Goal: Use online tool/utility: Use online tool/utility

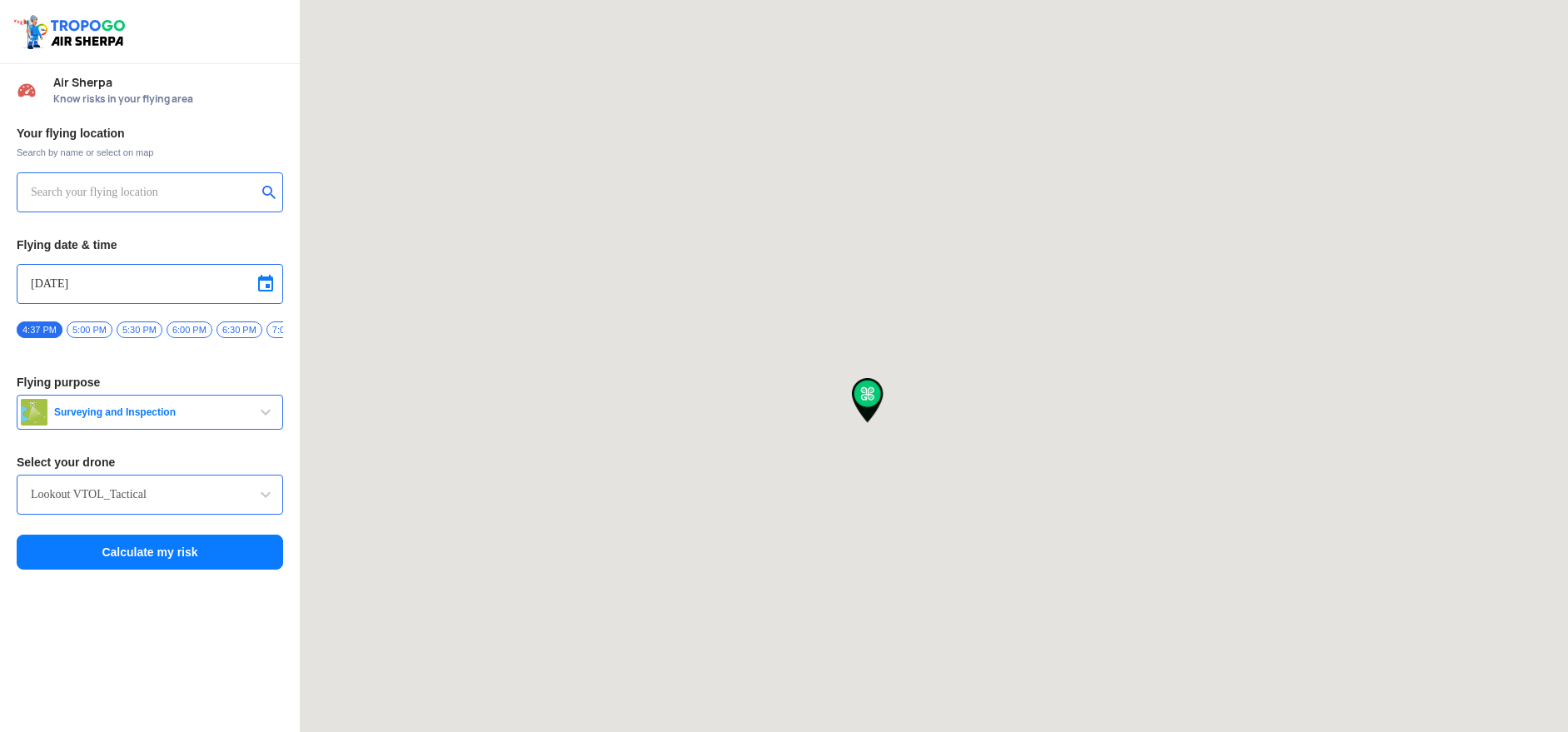
type input "[STREET_ADDRESS]"
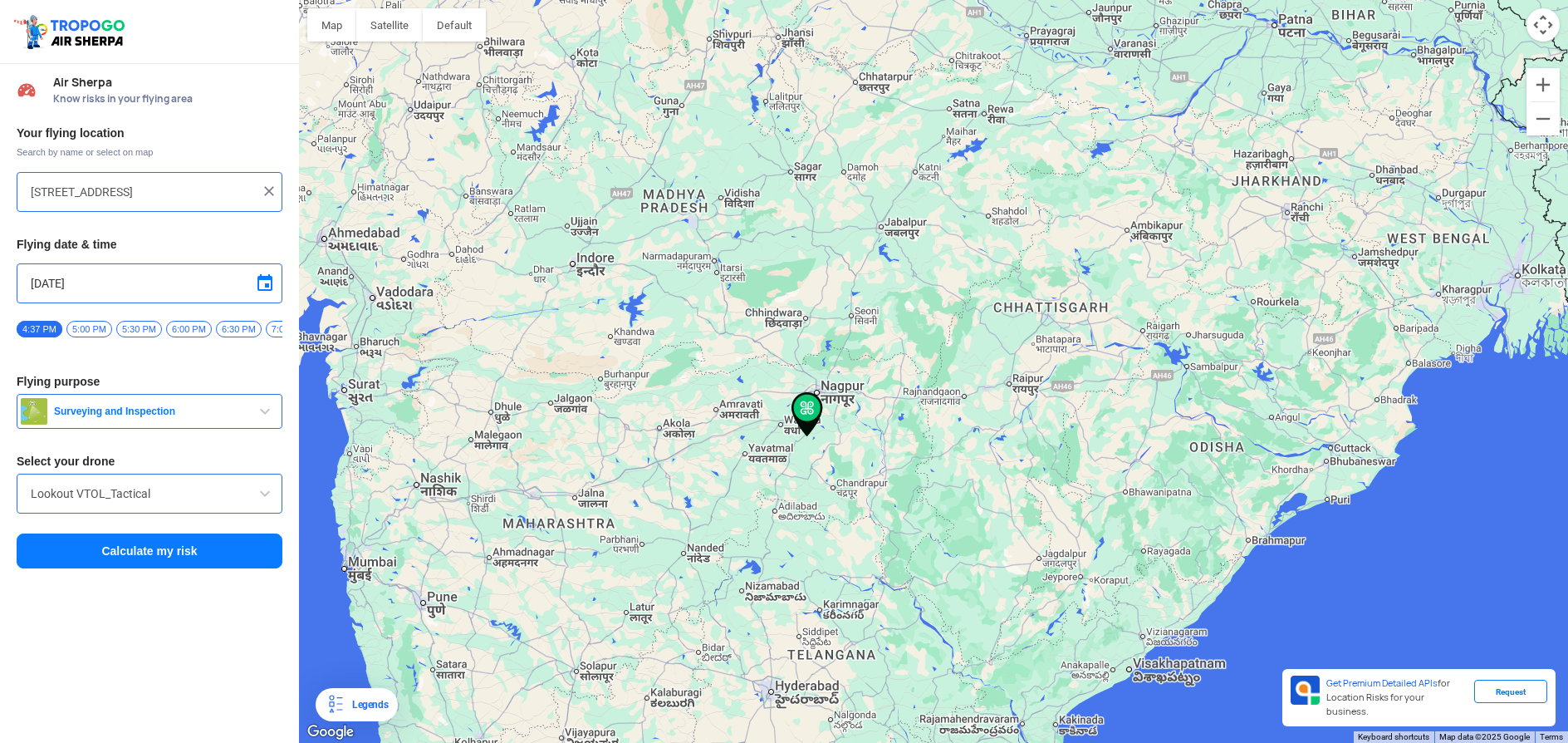
drag, startPoint x: 677, startPoint y: 440, endPoint x: 914, endPoint y: 429, distance: 237.3
click at [905, 429] on div "To navigate, press the arrow keys." at bounding box center [933, 372] width 1269 height 743
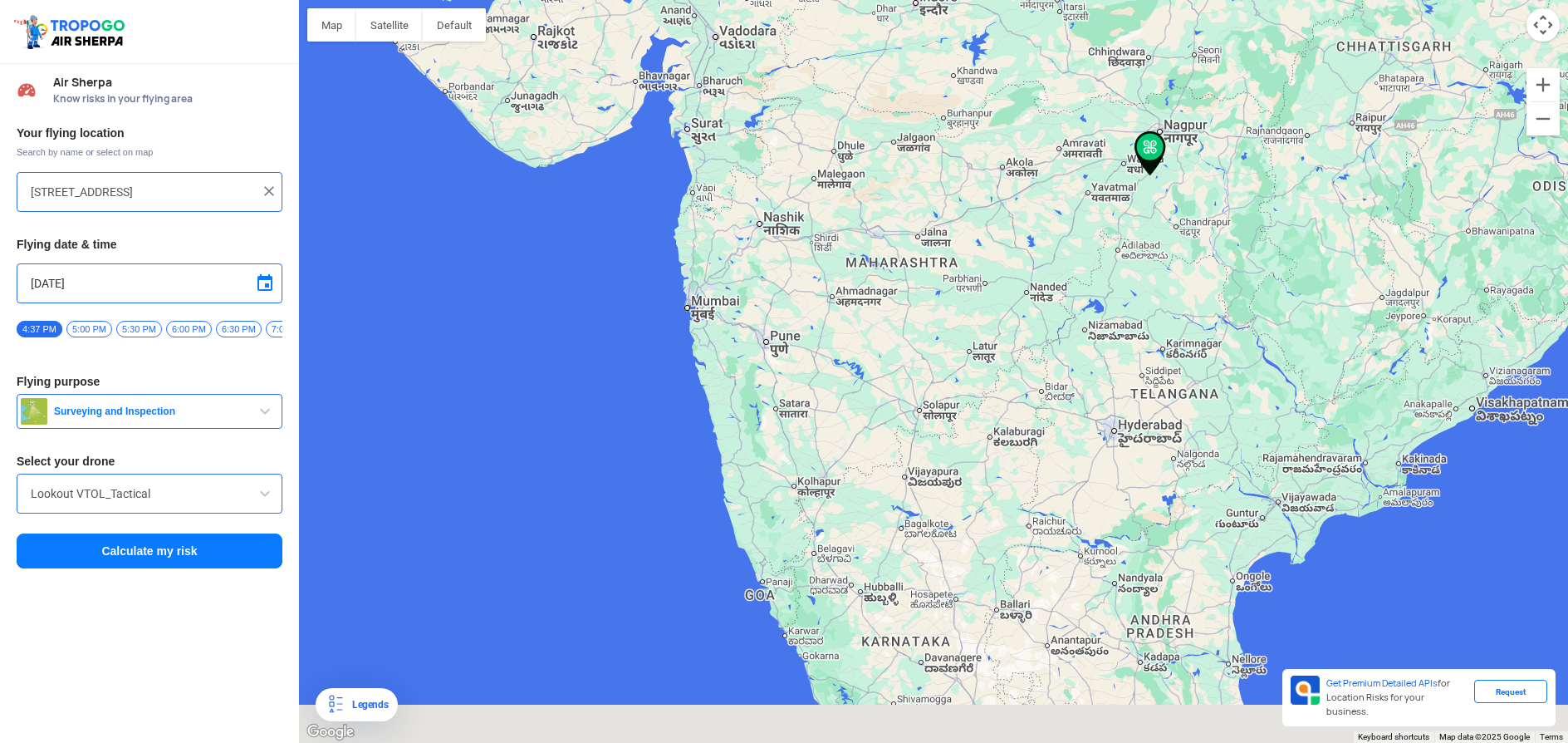
drag, startPoint x: 692, startPoint y: 406, endPoint x: 750, endPoint y: 145, distance: 267.4
click at [751, 149] on div "To navigate, press the arrow keys." at bounding box center [933, 372] width 1269 height 743
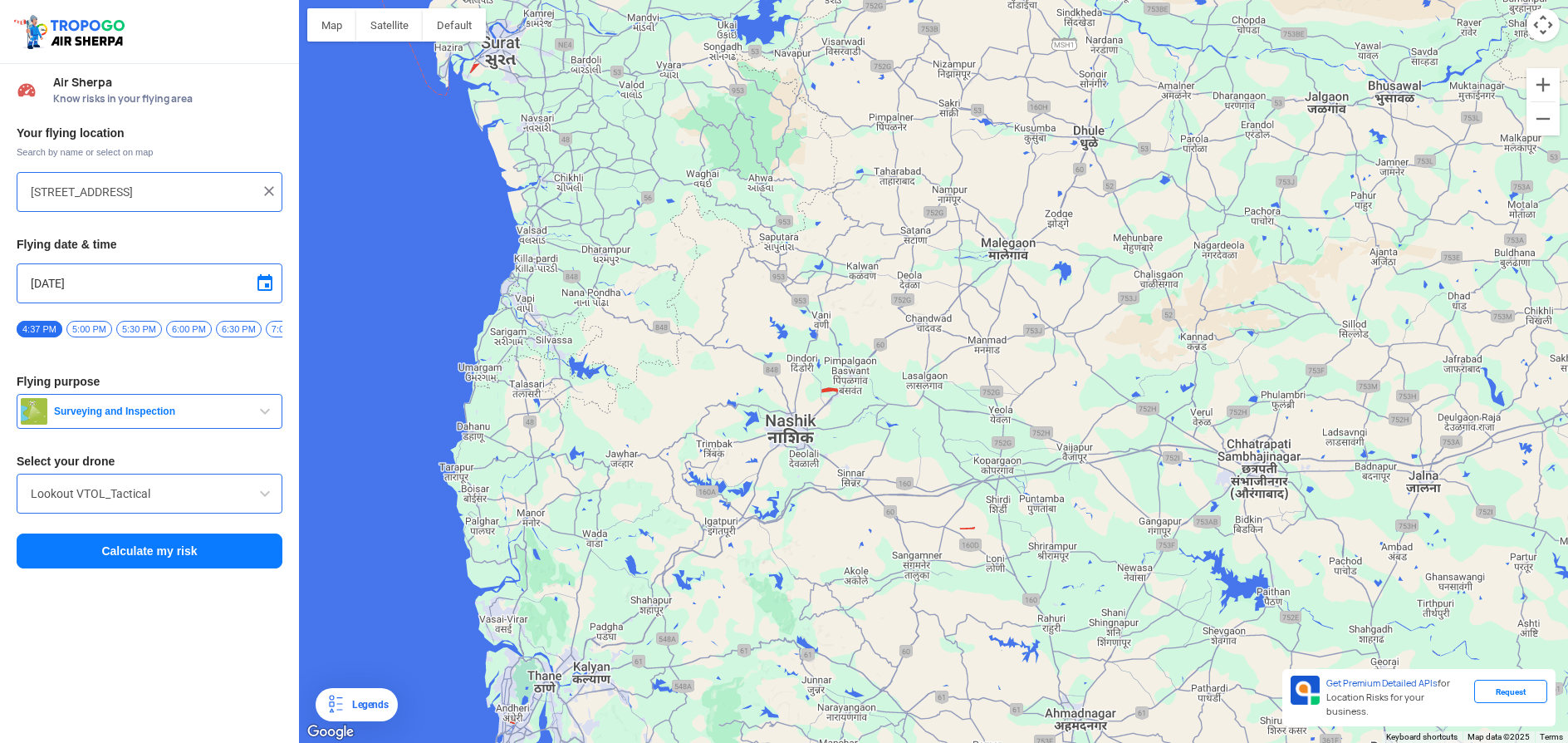
drag, startPoint x: 565, startPoint y: 280, endPoint x: 692, endPoint y: 5, distance: 302.9
click at [693, 11] on div "To navigate, press the arrow keys." at bounding box center [933, 372] width 1269 height 743
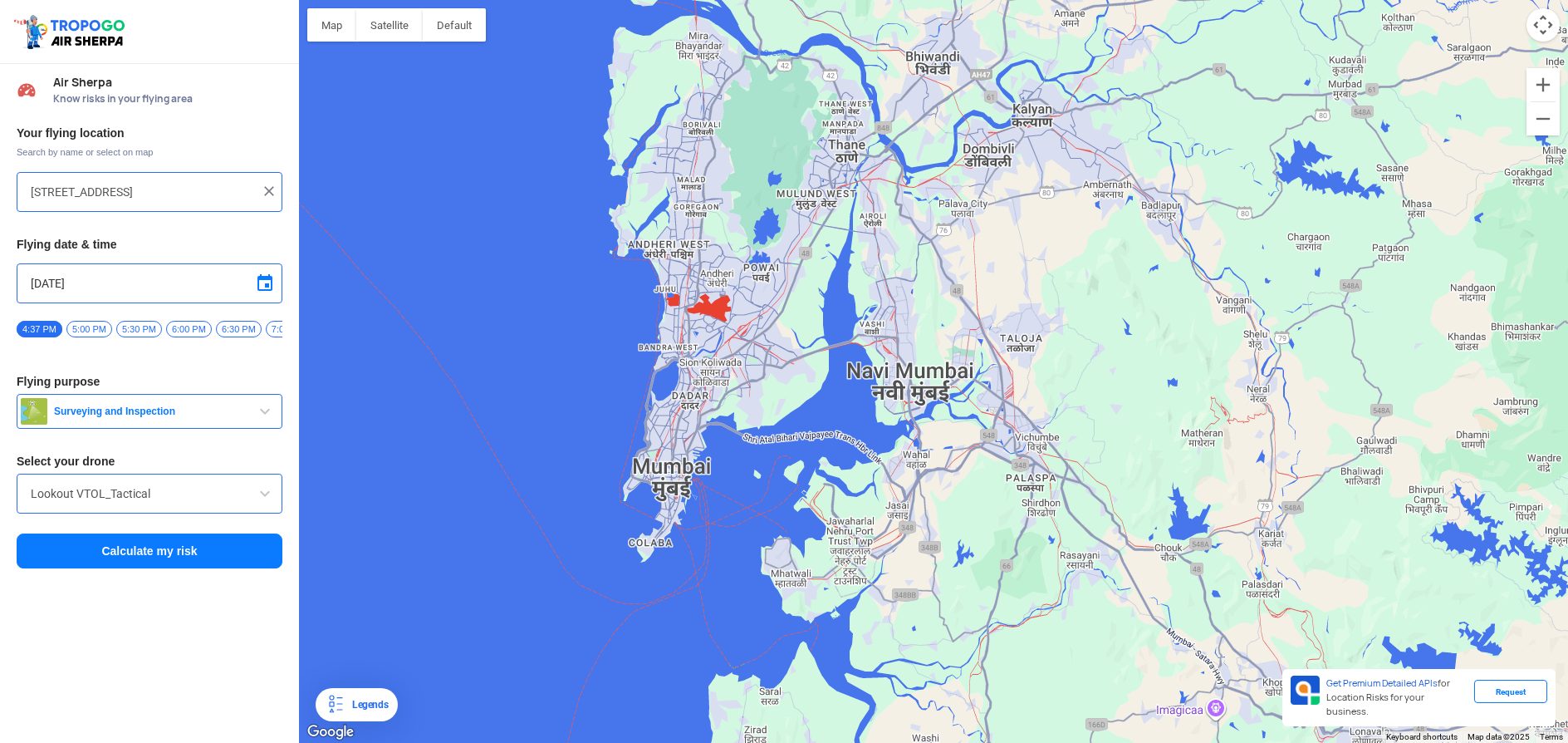
click at [280, 188] on div "[STREET_ADDRESS]" at bounding box center [149, 191] width 266 height 40
click at [267, 187] on img at bounding box center [269, 191] width 17 height 17
click at [164, 191] on input "text" at bounding box center [143, 192] width 225 height 20
click at [716, 280] on div "To navigate, press the arrow keys." at bounding box center [933, 372] width 1269 height 743
type input "[STREET_ADDRESS]"
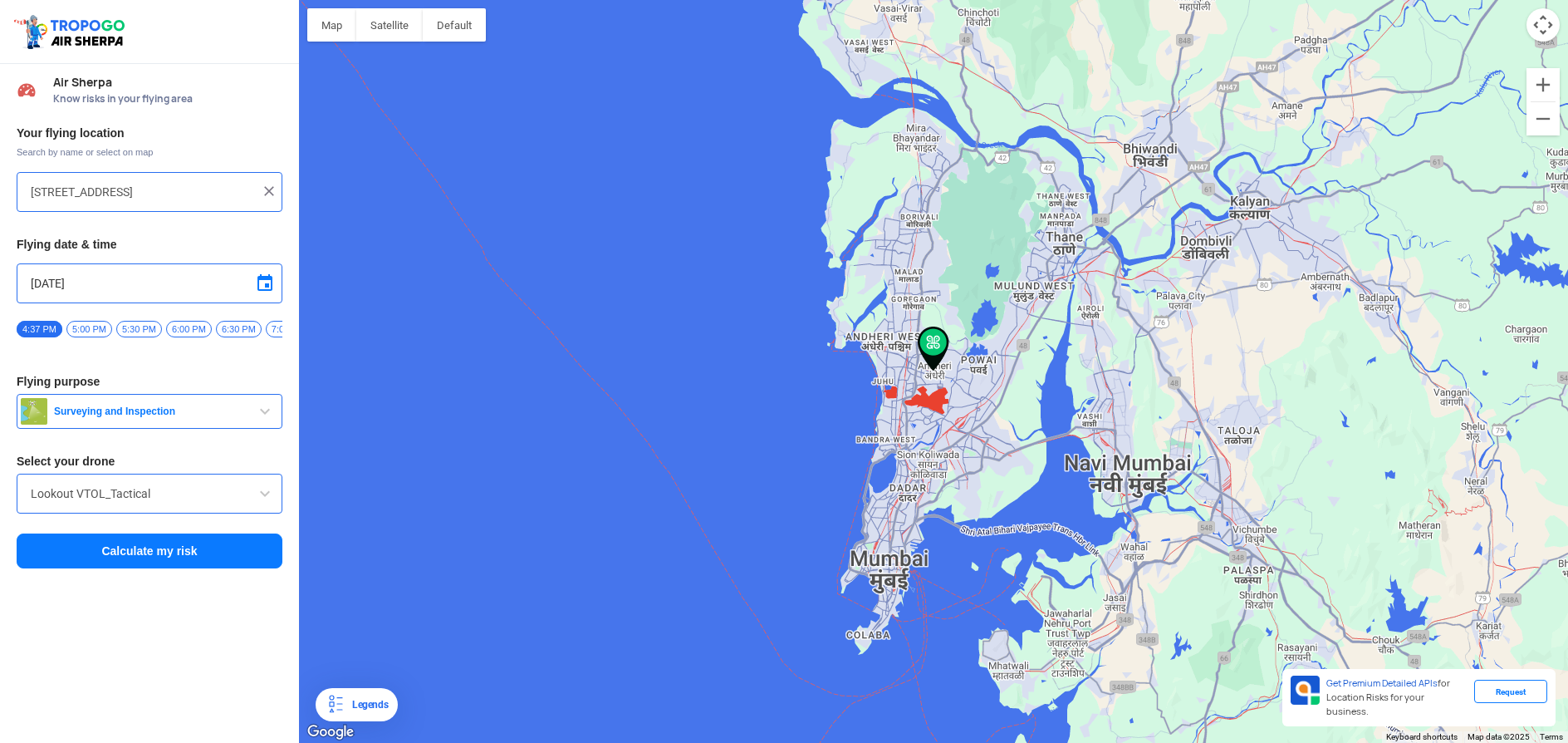
click at [219, 494] on input "Lookout VTOL_Tactical" at bounding box center [149, 494] width 237 height 20
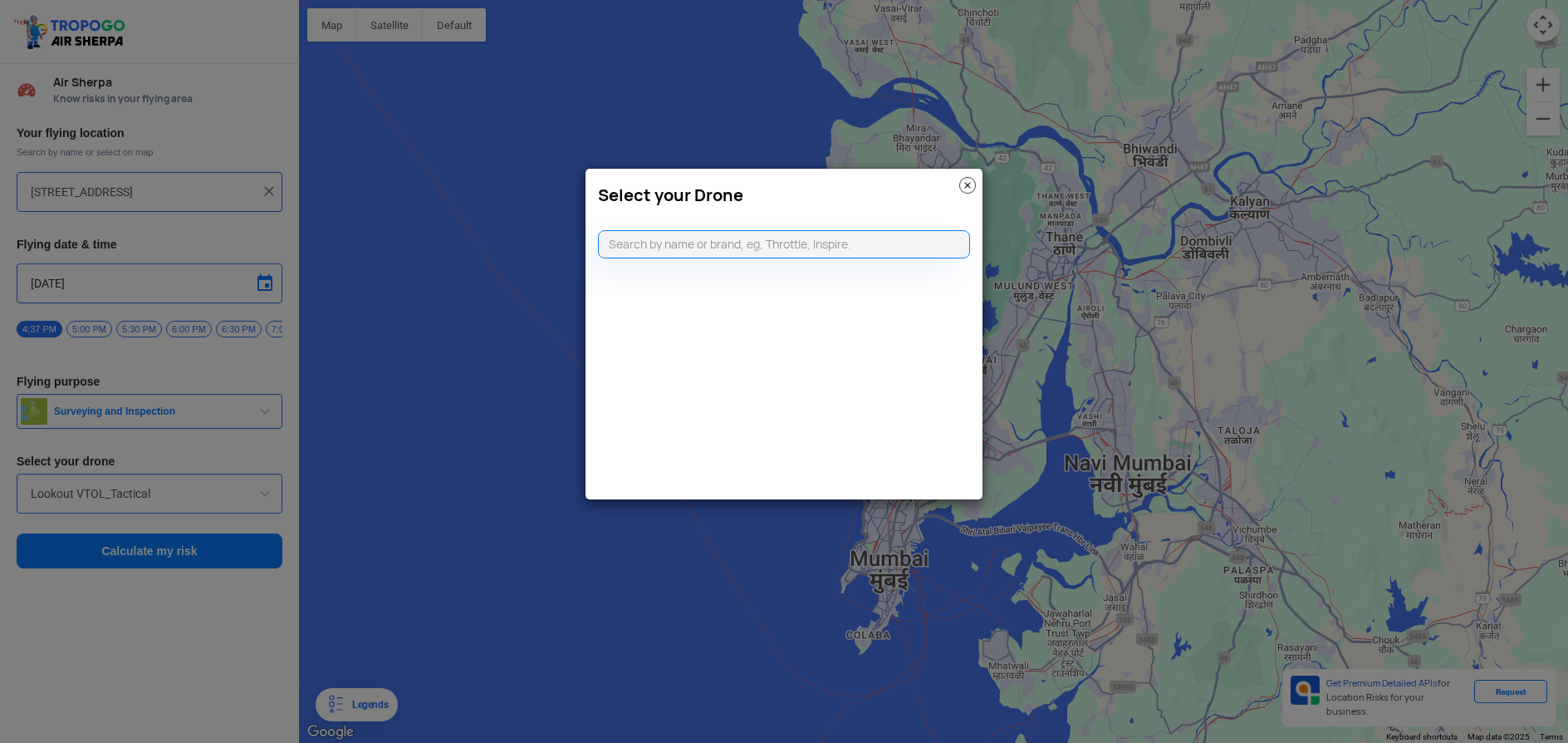
click at [219, 494] on modal-container "Select your Drone" at bounding box center [784, 372] width 1568 height 743
click at [663, 238] on input "text" at bounding box center [784, 244] width 372 height 29
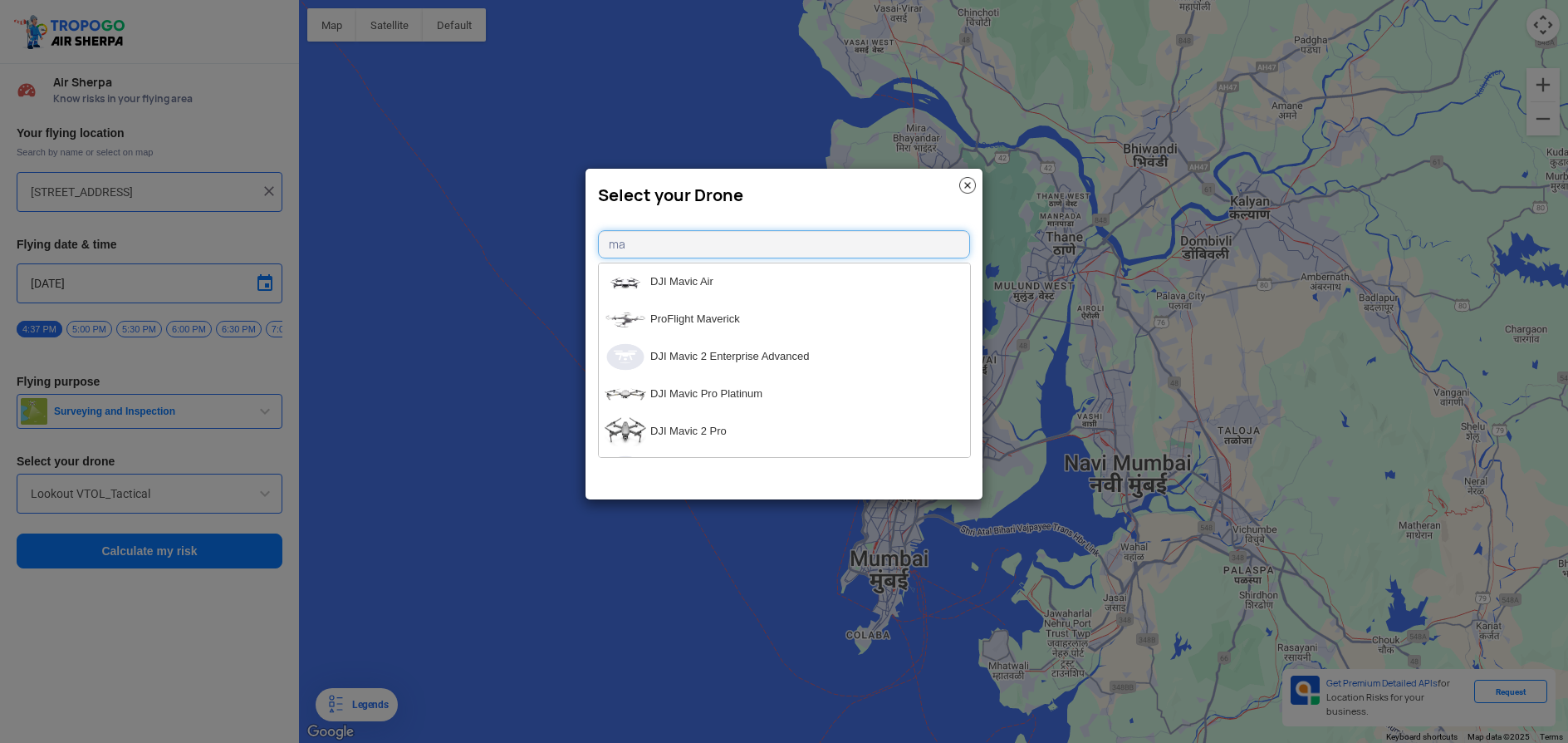
type input "m"
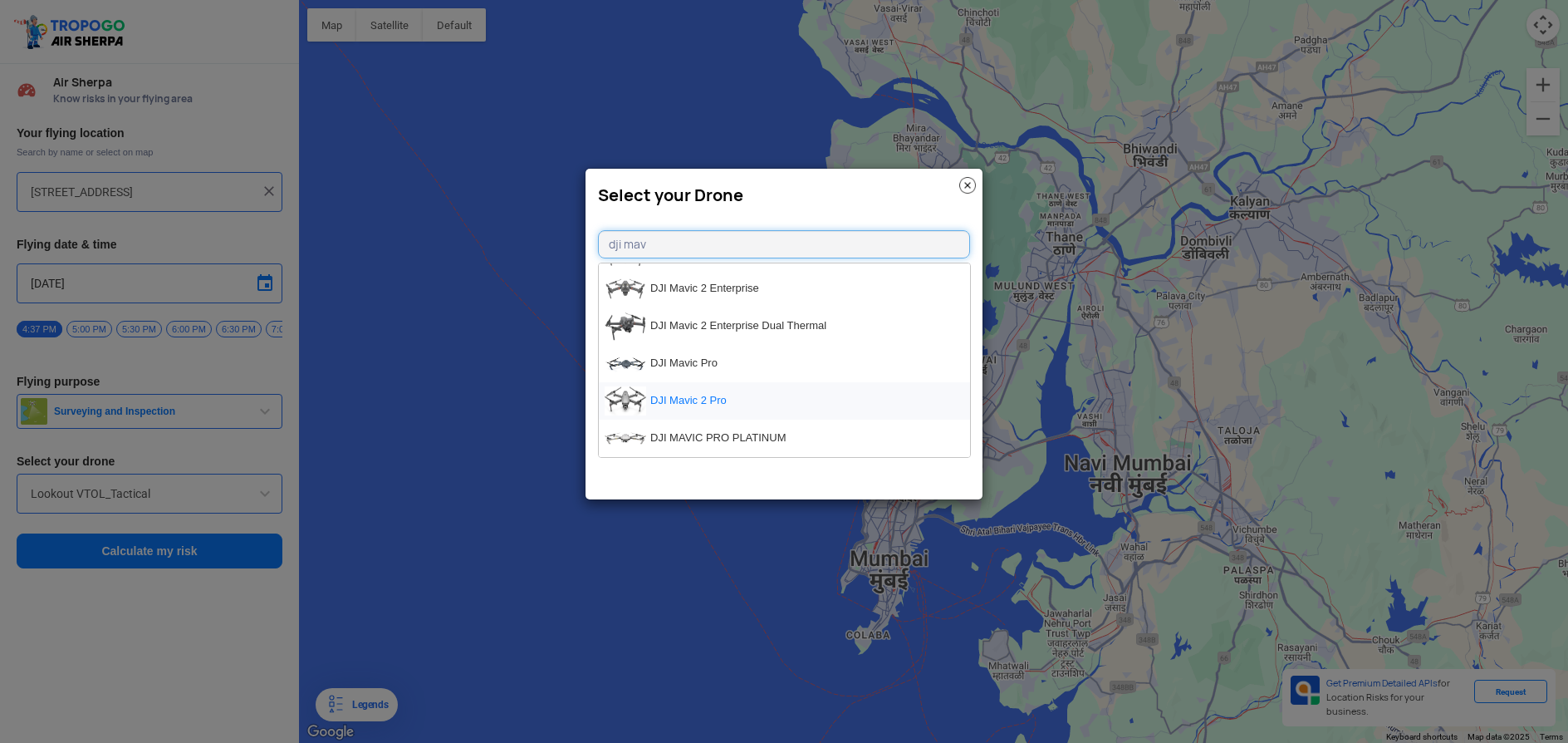
type input "dji mav"
click at [693, 391] on li "DJI Mavic 2 Pro" at bounding box center [784, 401] width 372 height 38
type input "DJI Mavic 2 Pro"
type input "[object Object]"
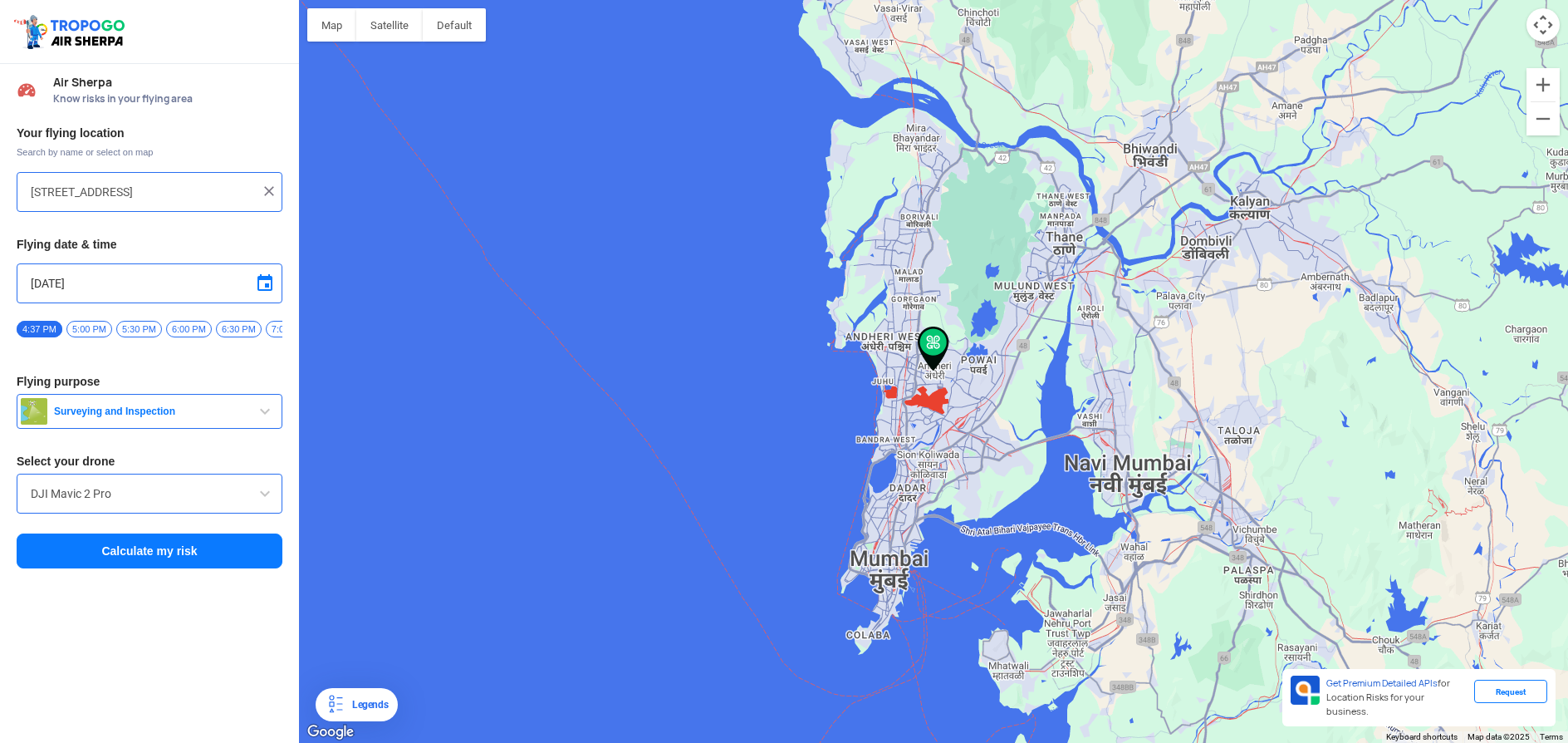
click at [158, 429] on button "Surveying and Inspection" at bounding box center [149, 411] width 266 height 35
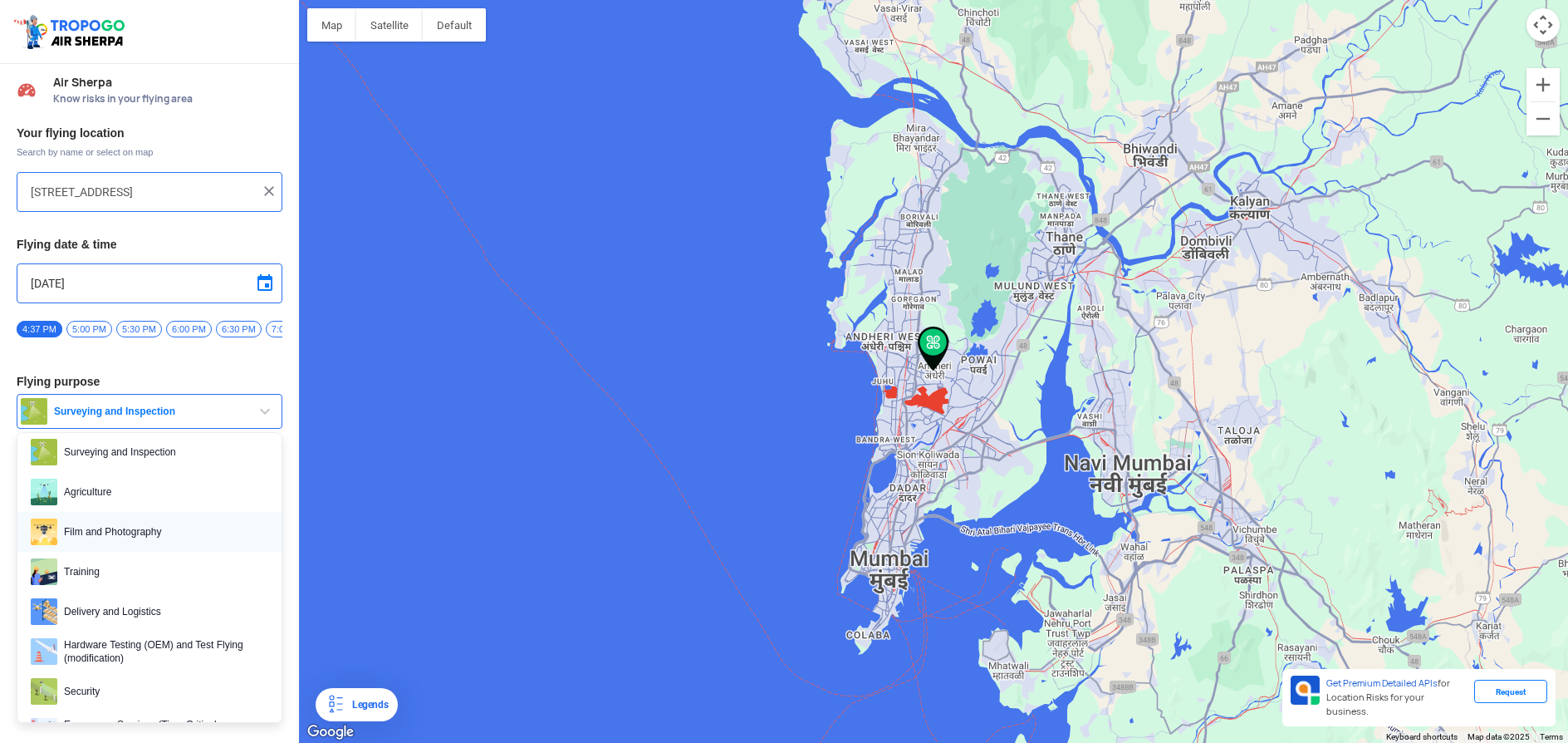
scroll to position [0, 0]
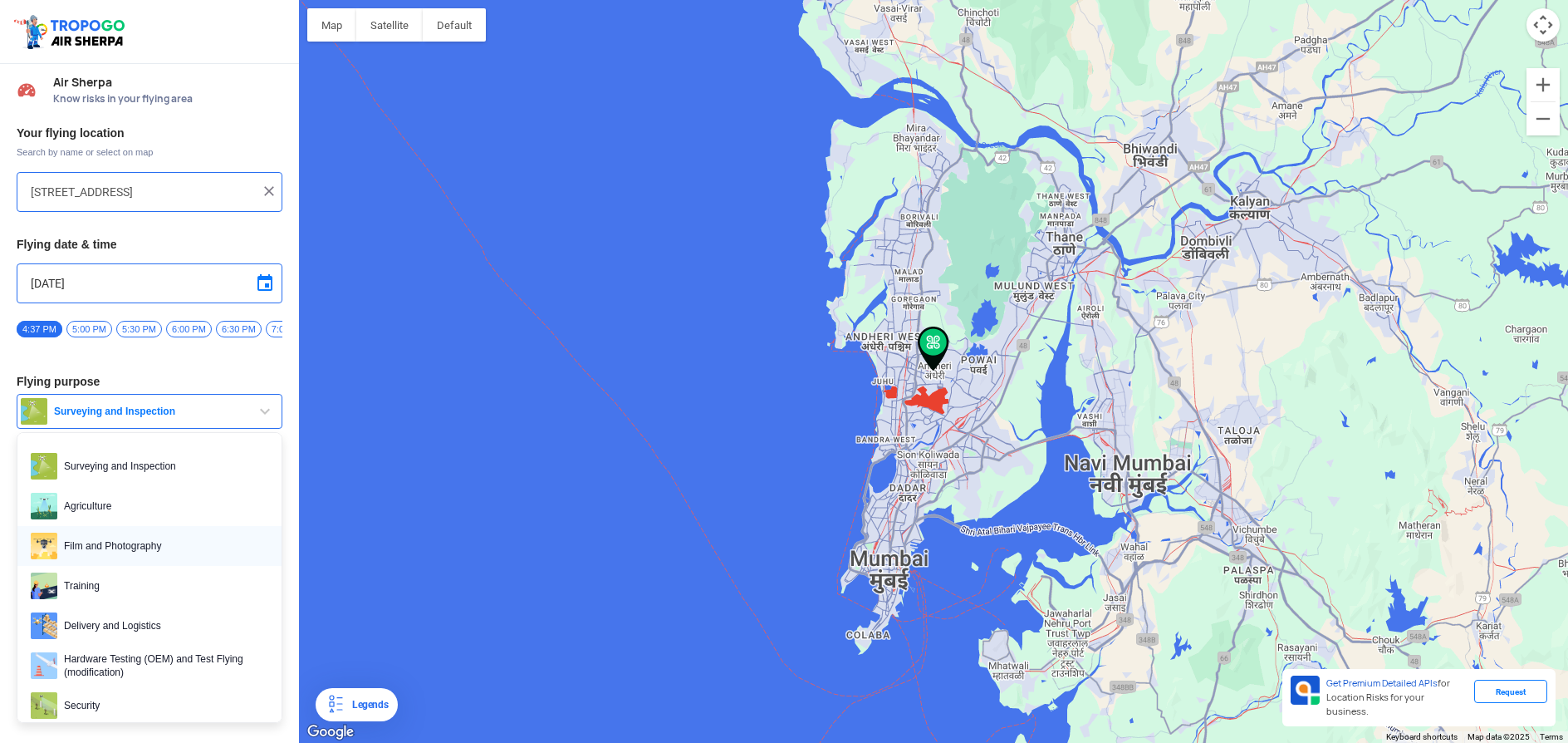
click at [108, 553] on span "Film and Photography" at bounding box center [162, 545] width 211 height 27
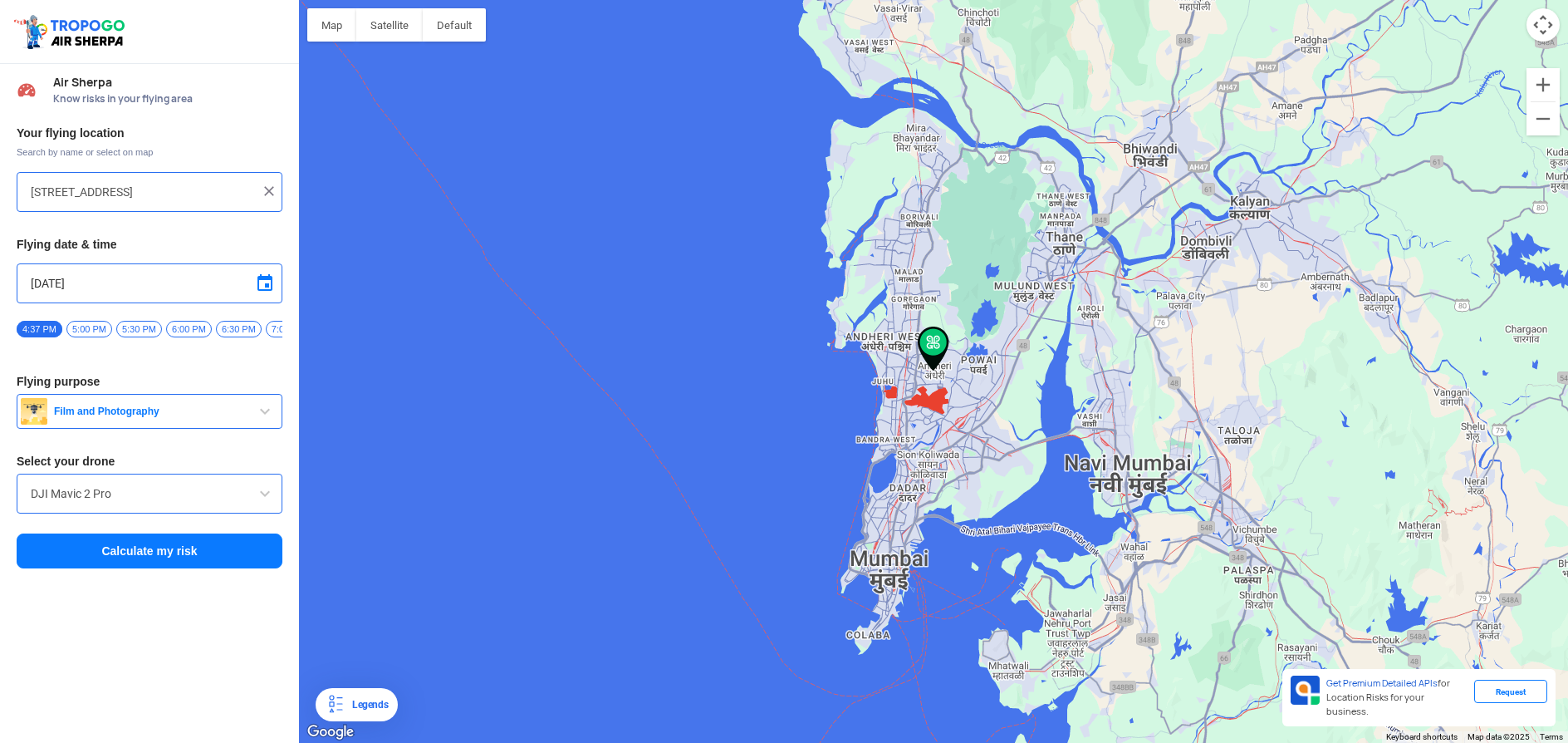
click at [161, 561] on button "Calculate my risk" at bounding box center [149, 551] width 266 height 35
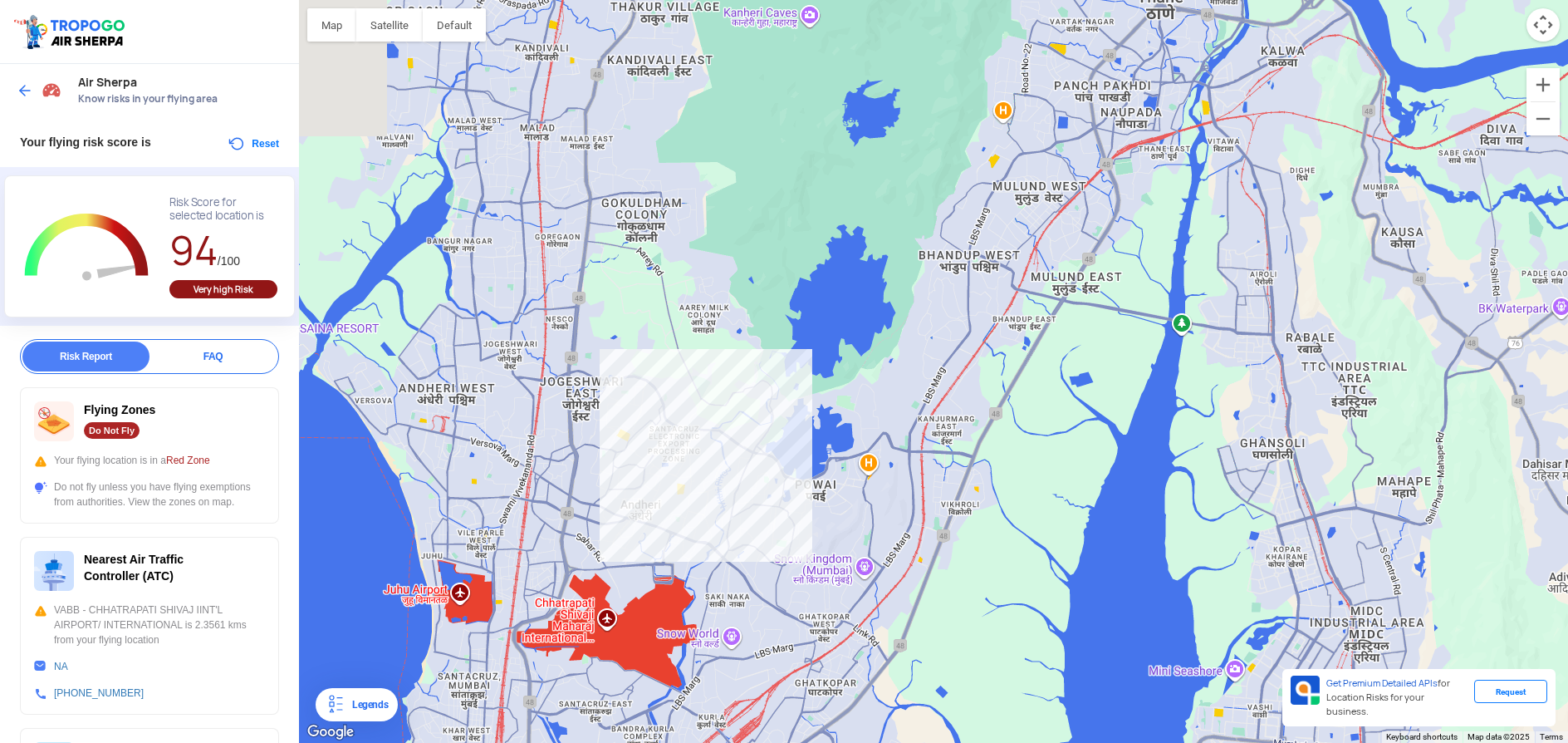
drag, startPoint x: 715, startPoint y: 538, endPoint x: 960, endPoint y: 520, distance: 245.7
click at [960, 520] on div "To navigate, press the arrow keys." at bounding box center [933, 372] width 1269 height 743
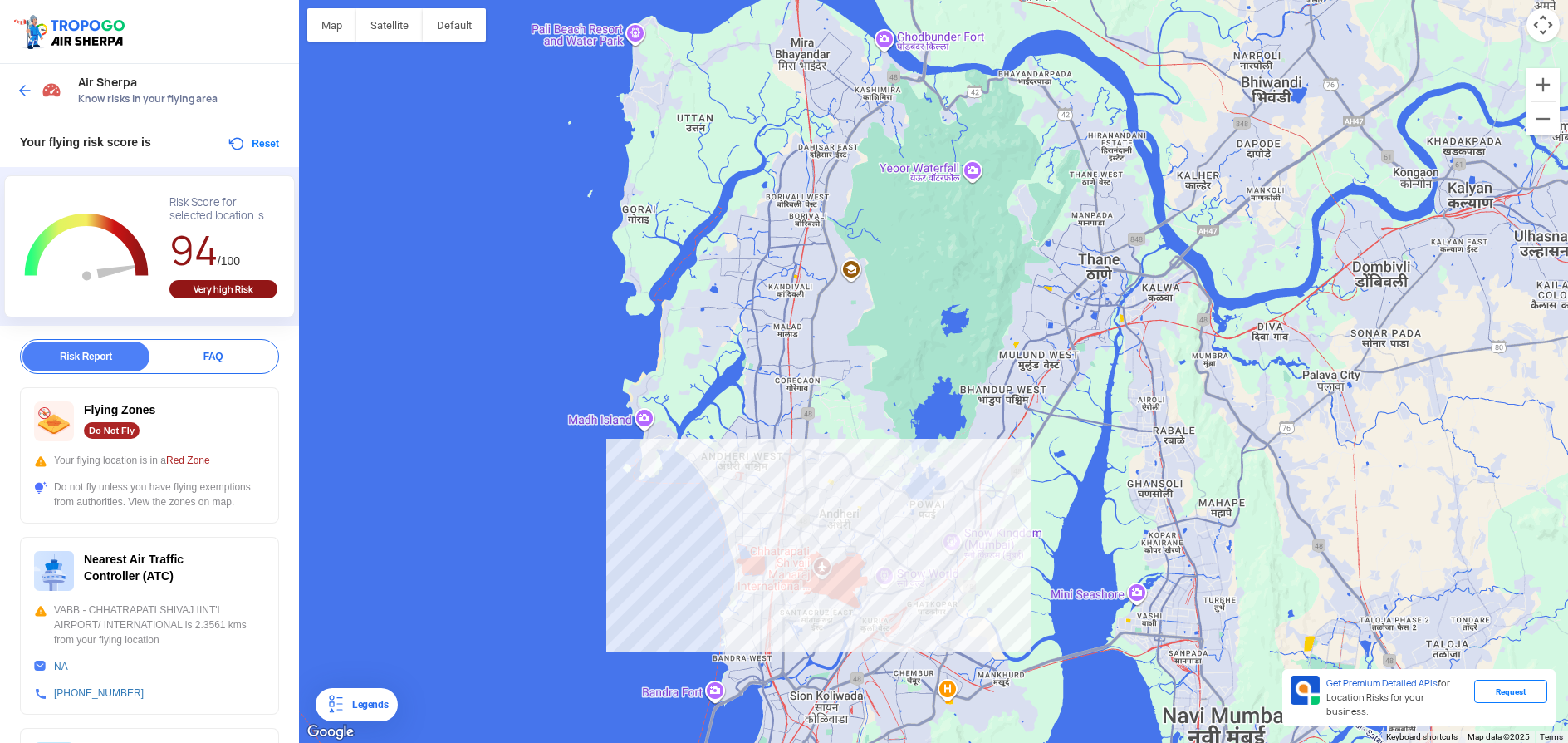
click at [820, 306] on div "To navigate, press the arrow keys." at bounding box center [933, 372] width 1269 height 743
click at [853, 271] on div "To navigate, press the arrow keys." at bounding box center [933, 372] width 1269 height 743
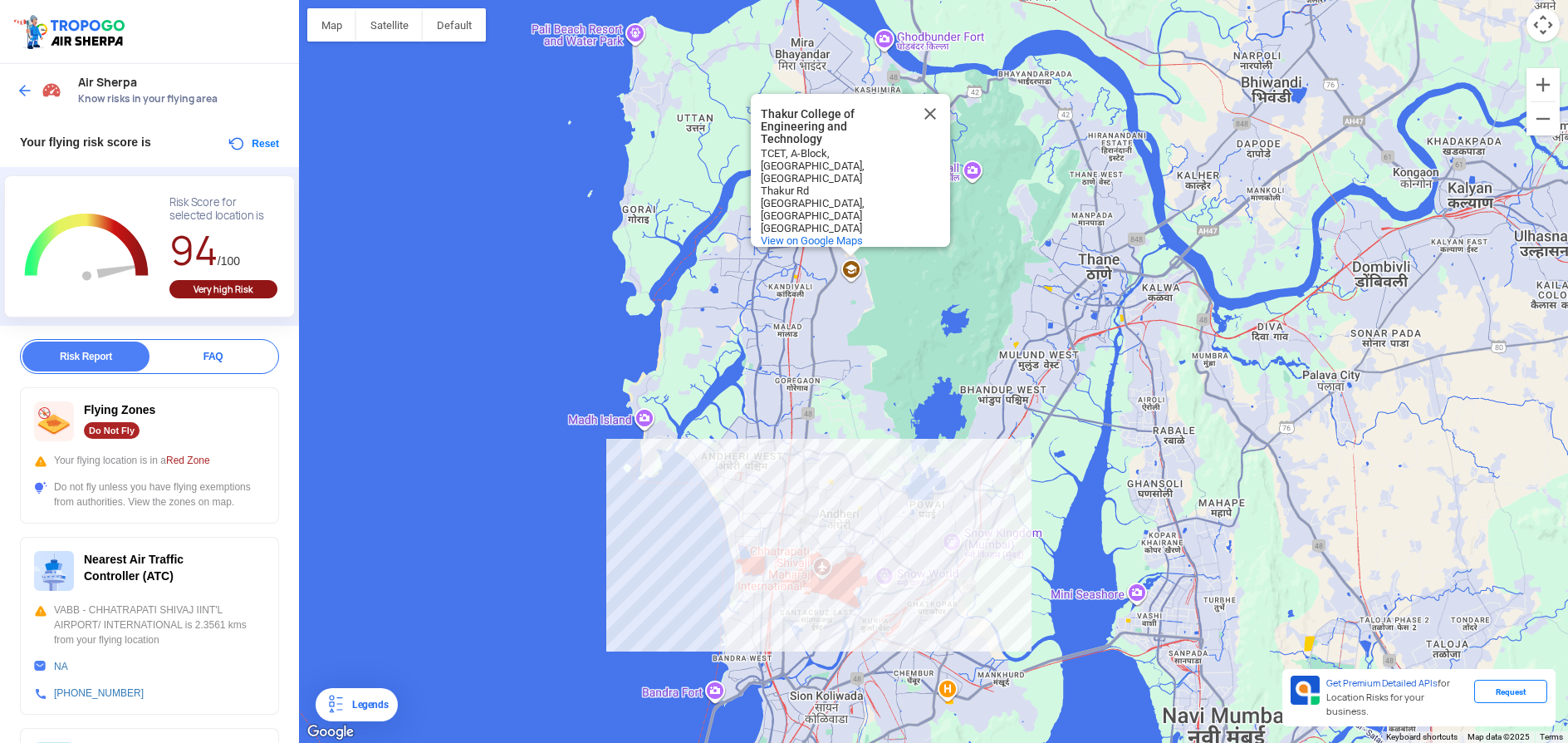
click at [25, 93] on img at bounding box center [25, 90] width 17 height 17
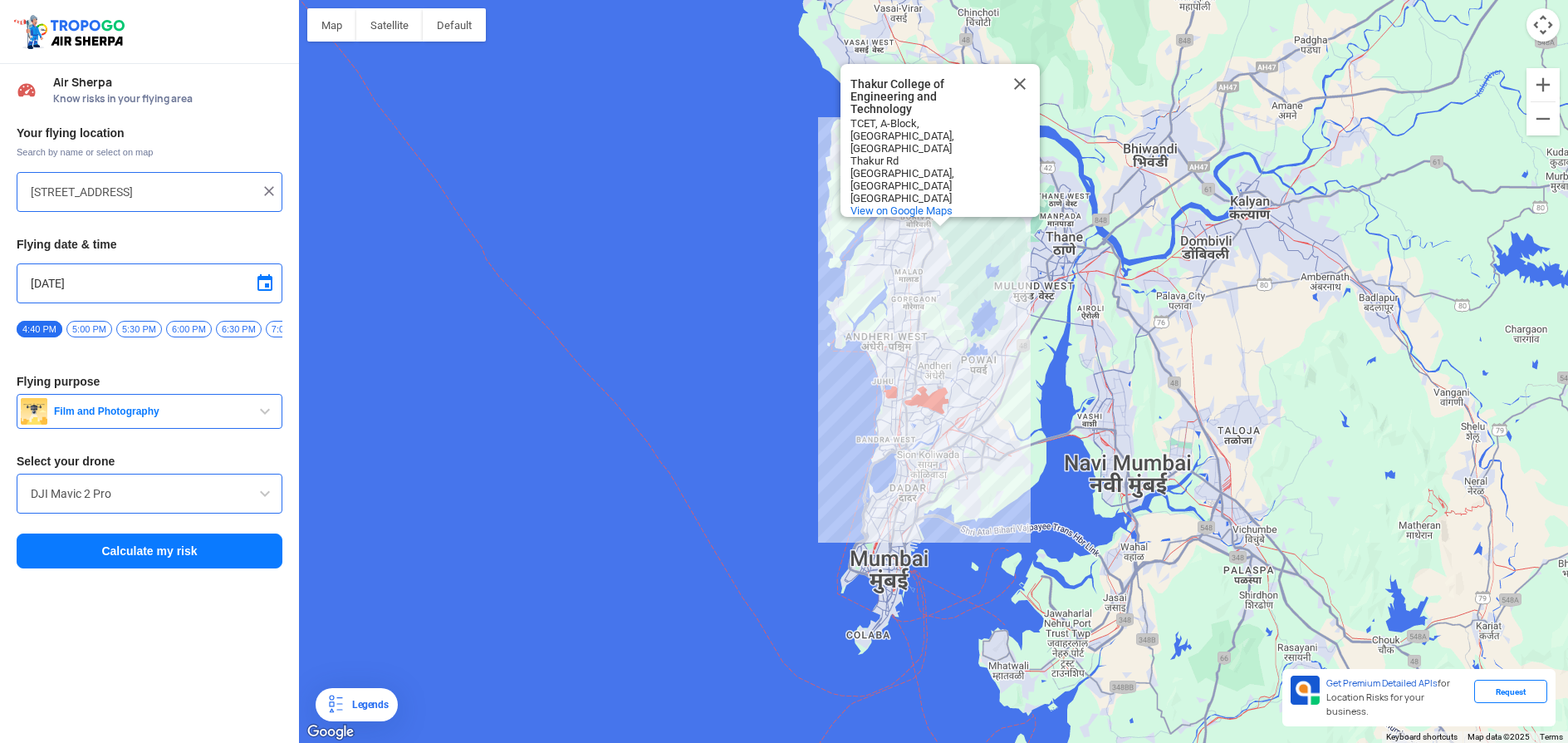
click at [933, 242] on div "To navigate, press the arrow keys. [GEOGRAPHIC_DATA] and Technology [STREET_ADD…" at bounding box center [933, 372] width 1269 height 743
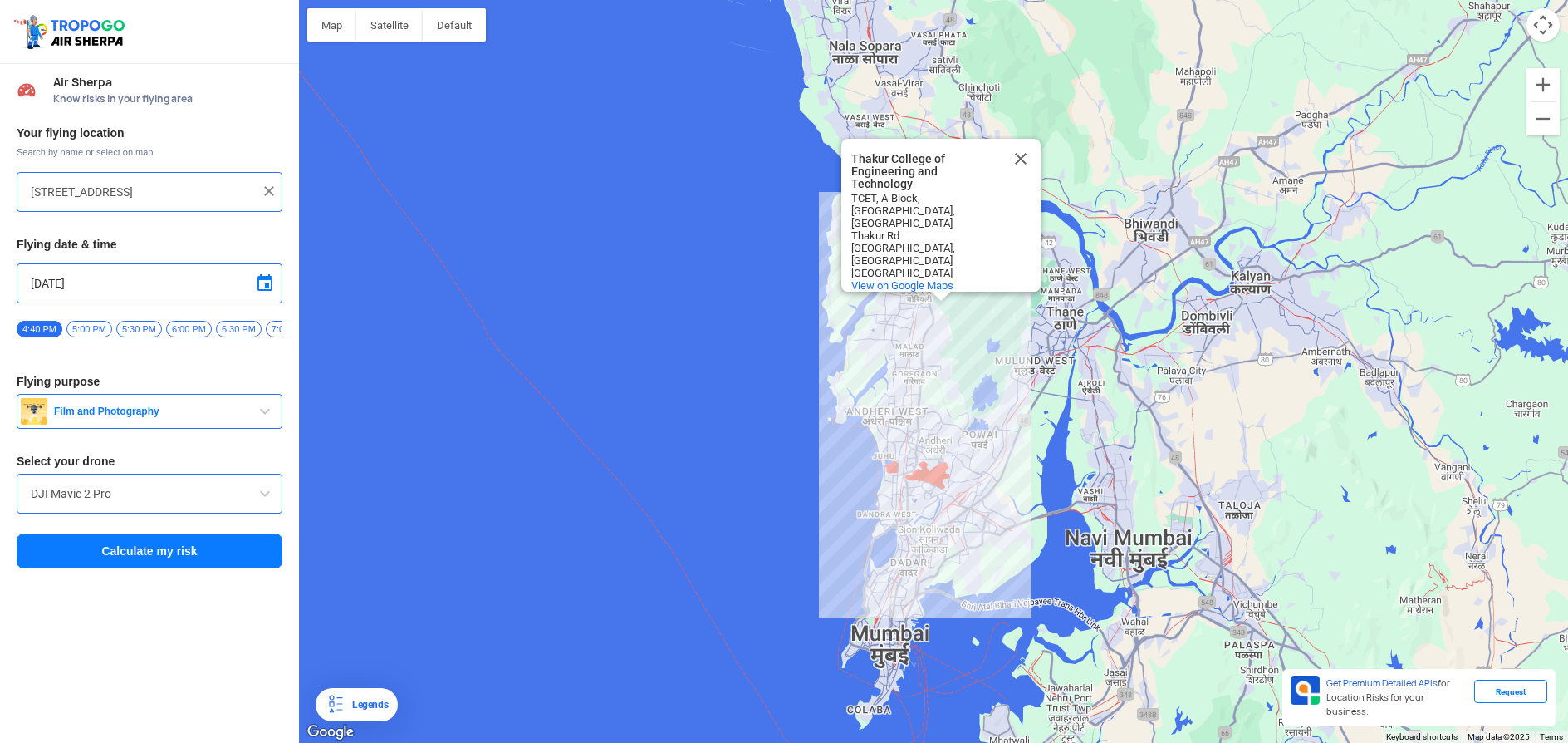
type input "[GEOGRAPHIC_DATA], [GEOGRAPHIC_DATA], [GEOGRAPHIC_DATA], [GEOGRAPHIC_DATA], [GE…"
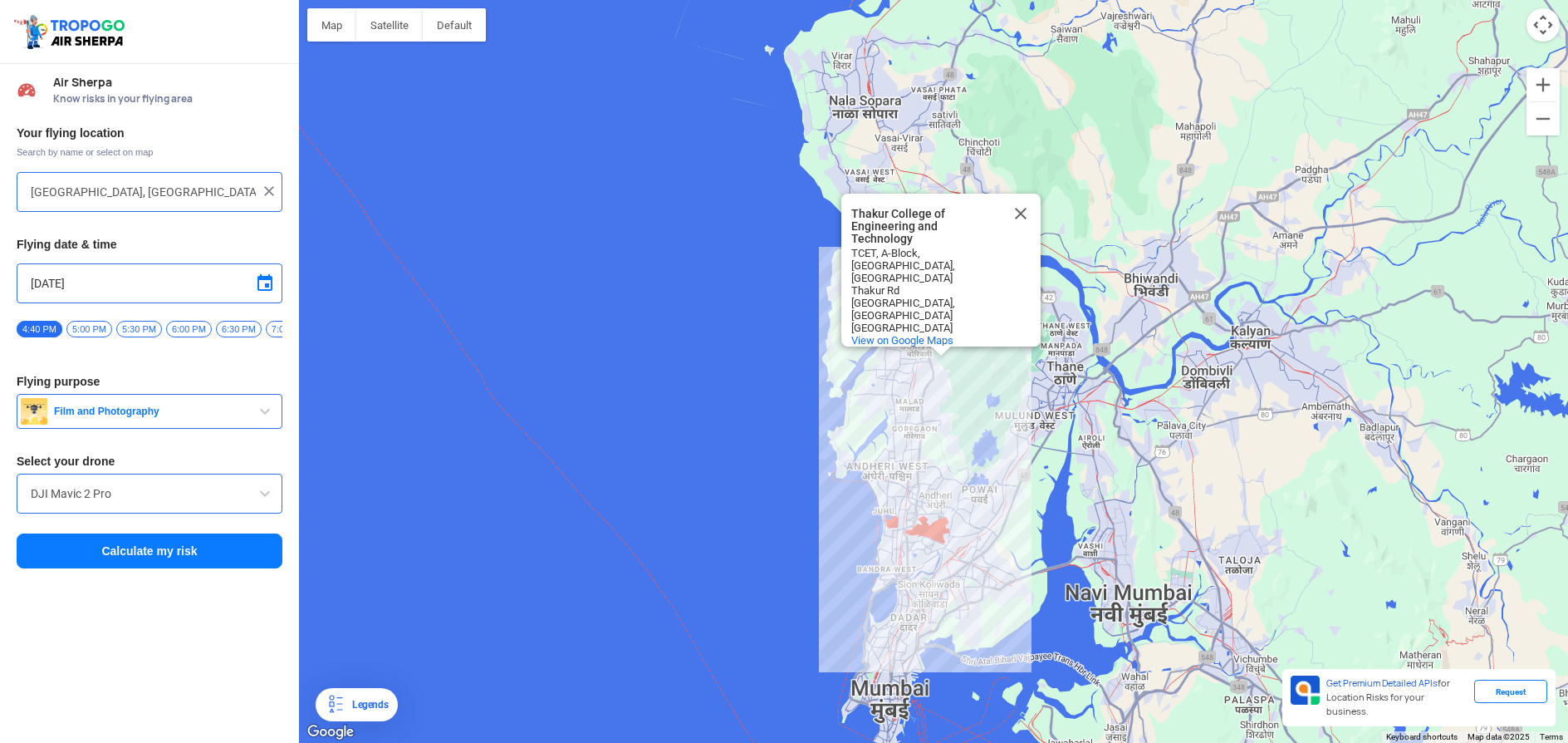
click at [136, 561] on button "Calculate my risk" at bounding box center [149, 551] width 266 height 35
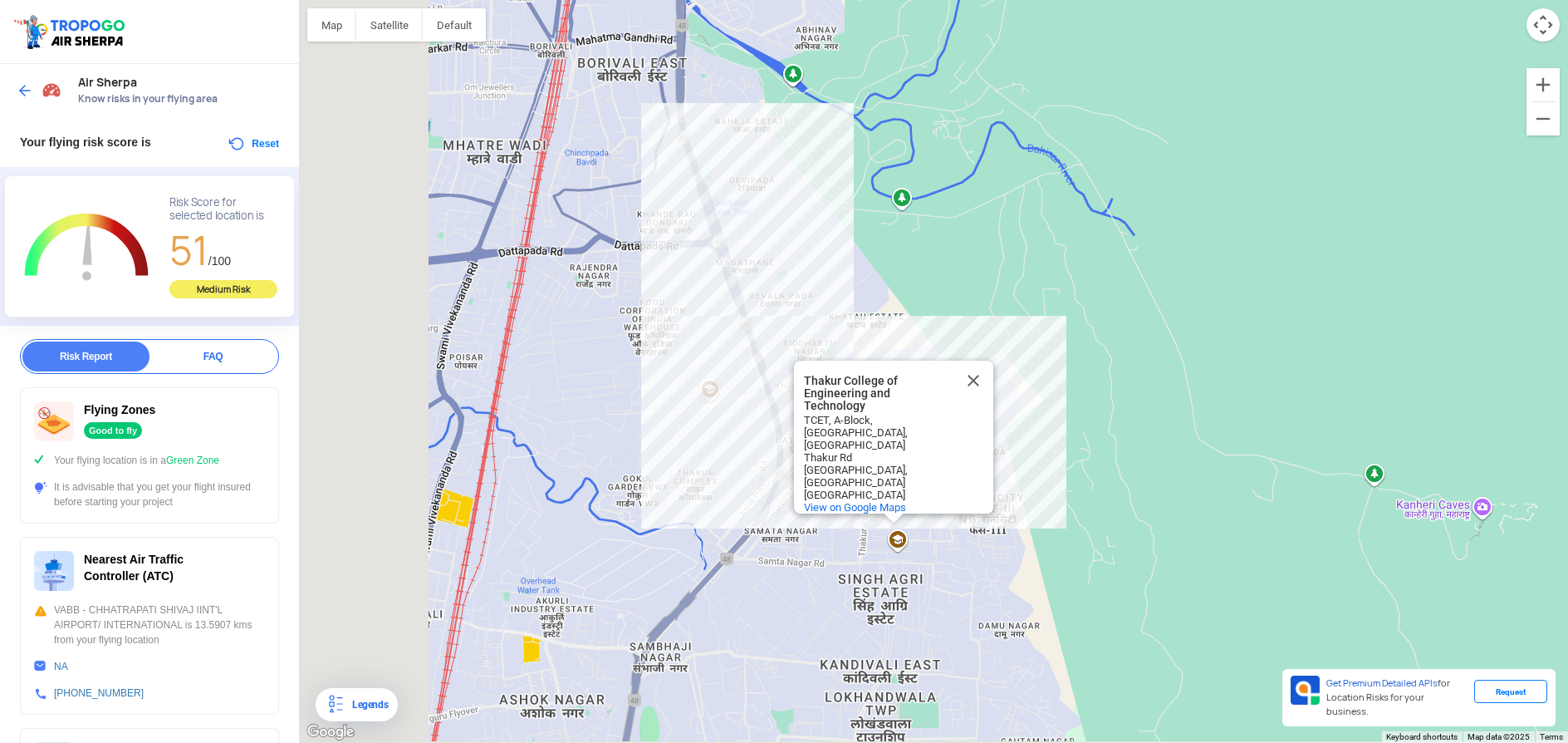
drag, startPoint x: 612, startPoint y: 589, endPoint x: 773, endPoint y: 420, distance: 233.4
click at [773, 420] on div "To navigate, press the arrow keys. [GEOGRAPHIC_DATA] and Technology [STREET_ADD…" at bounding box center [933, 372] width 1269 height 743
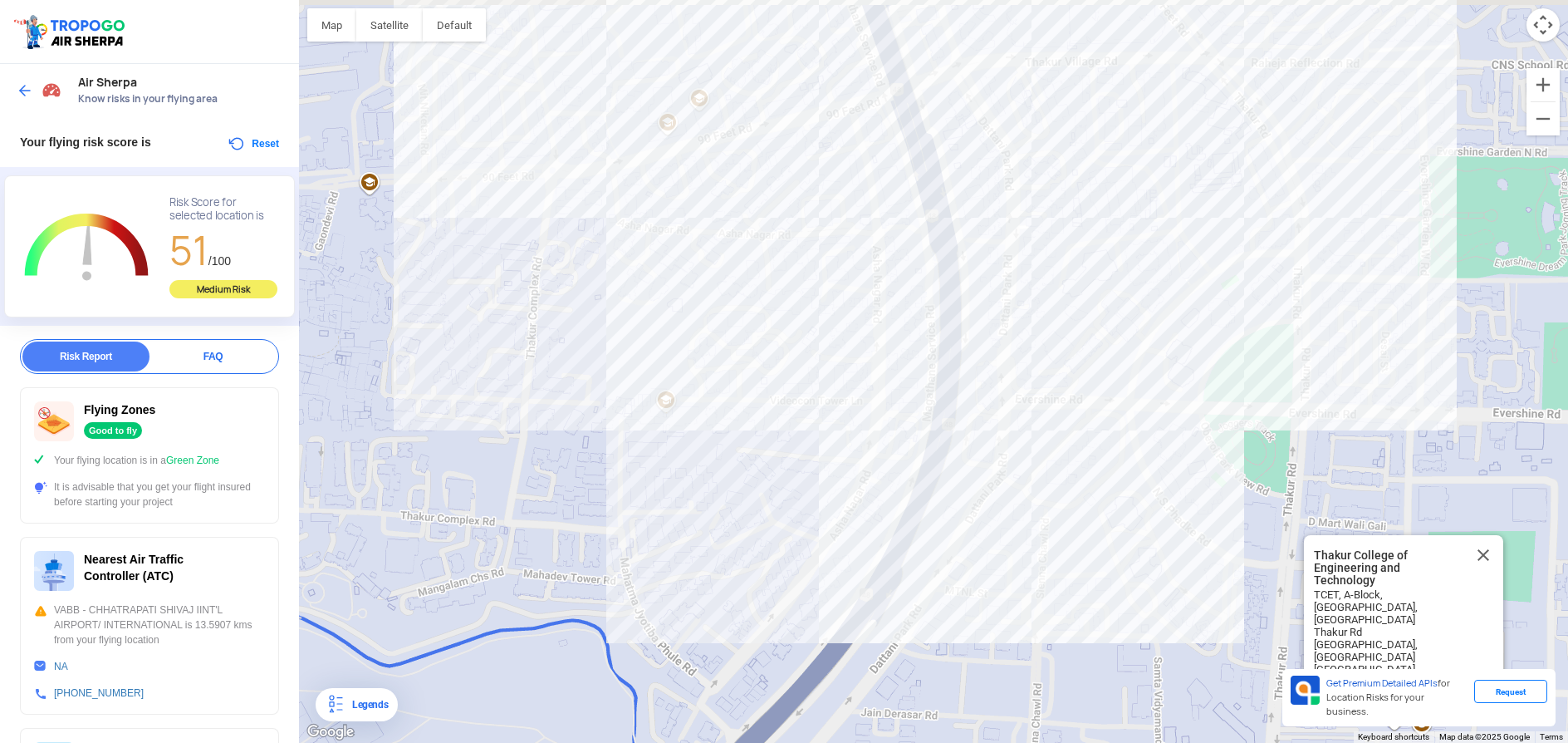
drag, startPoint x: 746, startPoint y: 465, endPoint x: 684, endPoint y: 645, distance: 190.4
click at [684, 645] on div "To navigate, press the arrow keys. [GEOGRAPHIC_DATA] and Technology [STREET_ADD…" at bounding box center [933, 372] width 1269 height 743
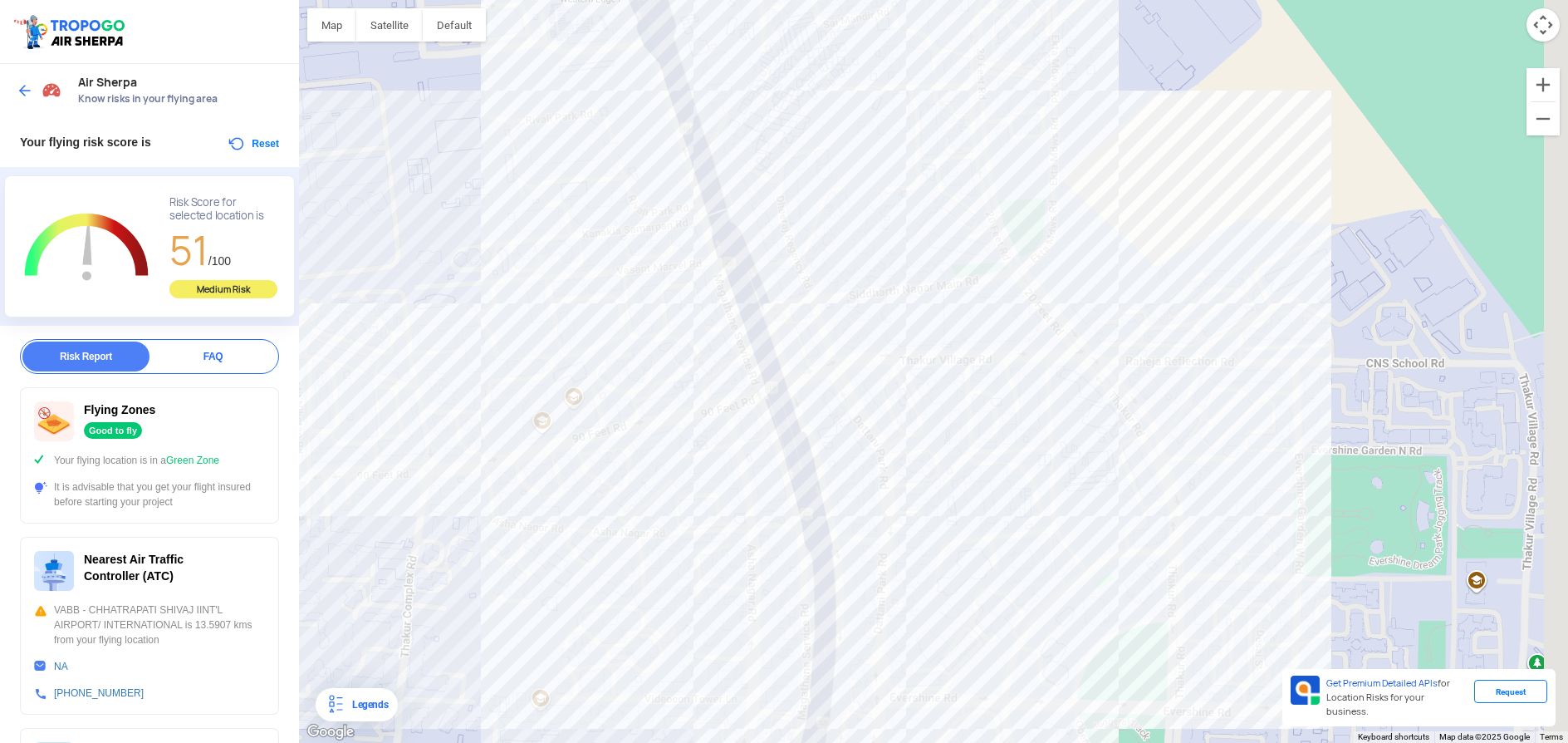
drag, startPoint x: 709, startPoint y: 458, endPoint x: 632, endPoint y: 590, distance: 152.8
click at [632, 590] on div "To navigate, press the arrow keys. [GEOGRAPHIC_DATA] and Technology [STREET_ADD…" at bounding box center [933, 372] width 1269 height 743
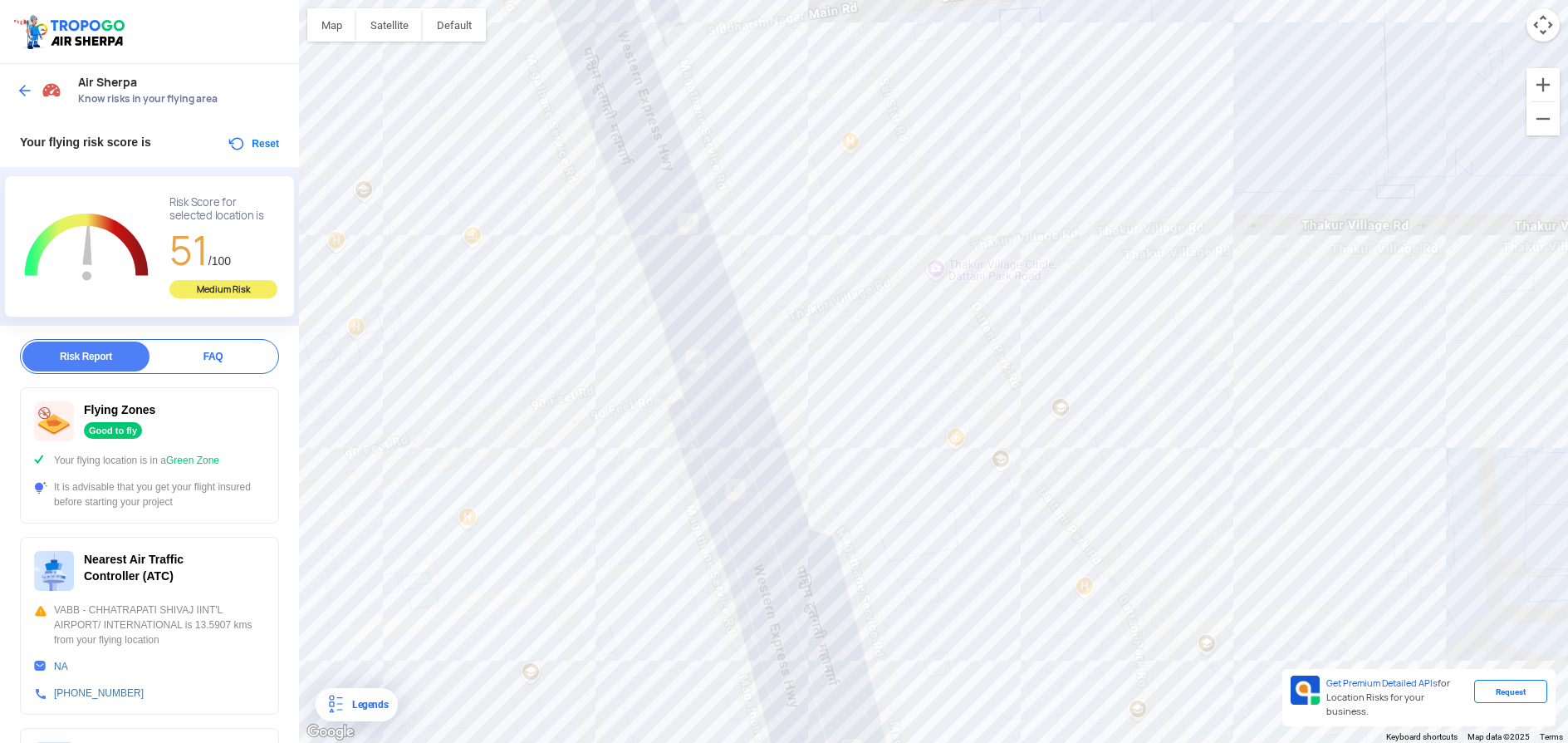
click at [688, 394] on div "To navigate, press the arrow keys. [GEOGRAPHIC_DATA] and Technology [STREET_ADD…" at bounding box center [933, 372] width 1269 height 743
click at [682, 387] on div "To navigate, press the arrow keys. [GEOGRAPHIC_DATA] and Technology [STREET_ADD…" at bounding box center [933, 372] width 1269 height 743
click at [828, 404] on div "To navigate, press the arrow keys. [GEOGRAPHIC_DATA] and Technology [STREET_ADD…" at bounding box center [933, 372] width 1269 height 743
click at [671, 325] on div "To navigate, press the arrow keys. [GEOGRAPHIC_DATA] and Technology [STREET_ADD…" at bounding box center [933, 372] width 1269 height 743
click at [747, 284] on div "To navigate, press the arrow keys. [GEOGRAPHIC_DATA] and Technology [STREET_ADD…" at bounding box center [933, 372] width 1269 height 743
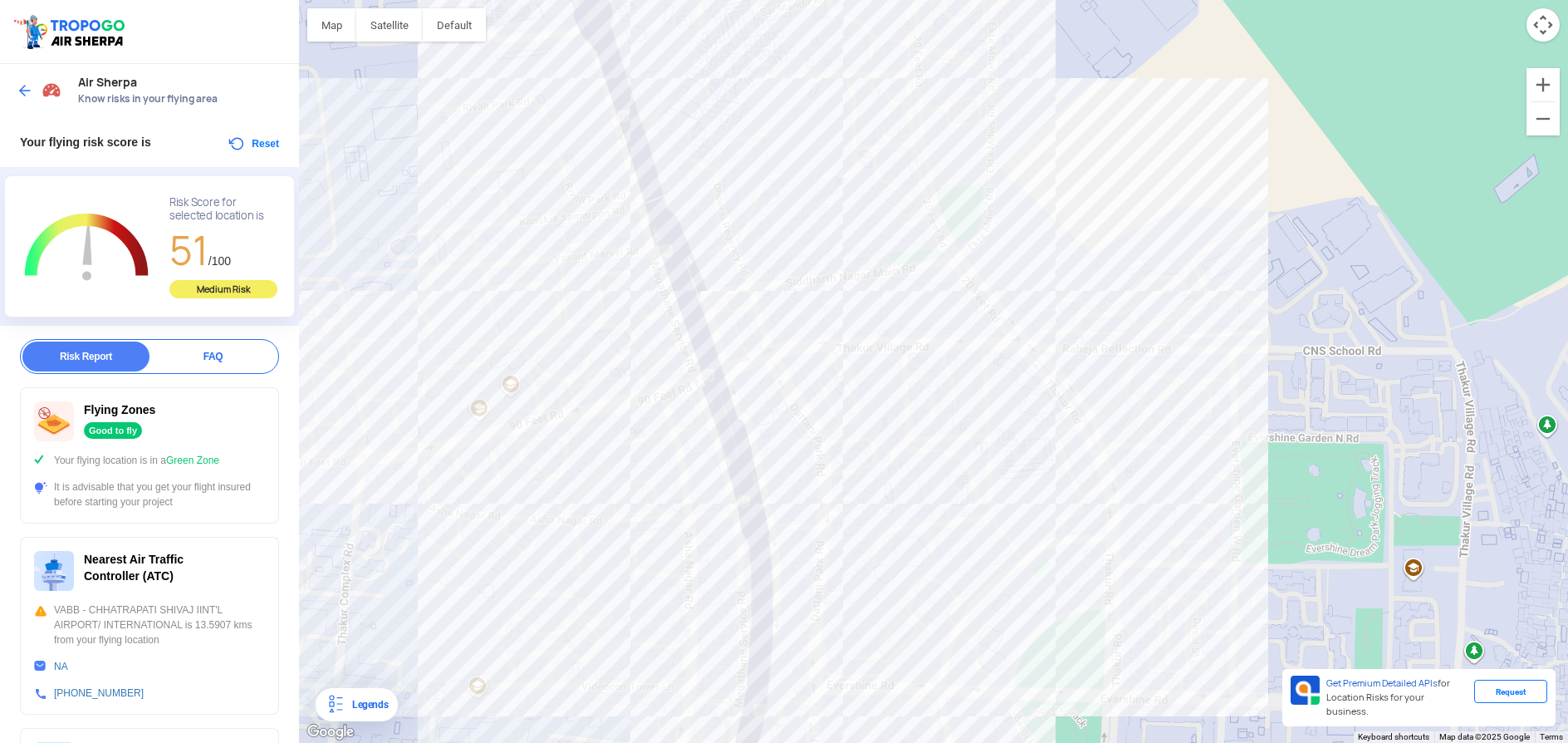
drag, startPoint x: 715, startPoint y: 338, endPoint x: 715, endPoint y: 398, distance: 60.0
click at [715, 398] on div "To navigate, press the arrow keys. [GEOGRAPHIC_DATA] and Technology [STREET_ADD…" at bounding box center [933, 372] width 1269 height 743
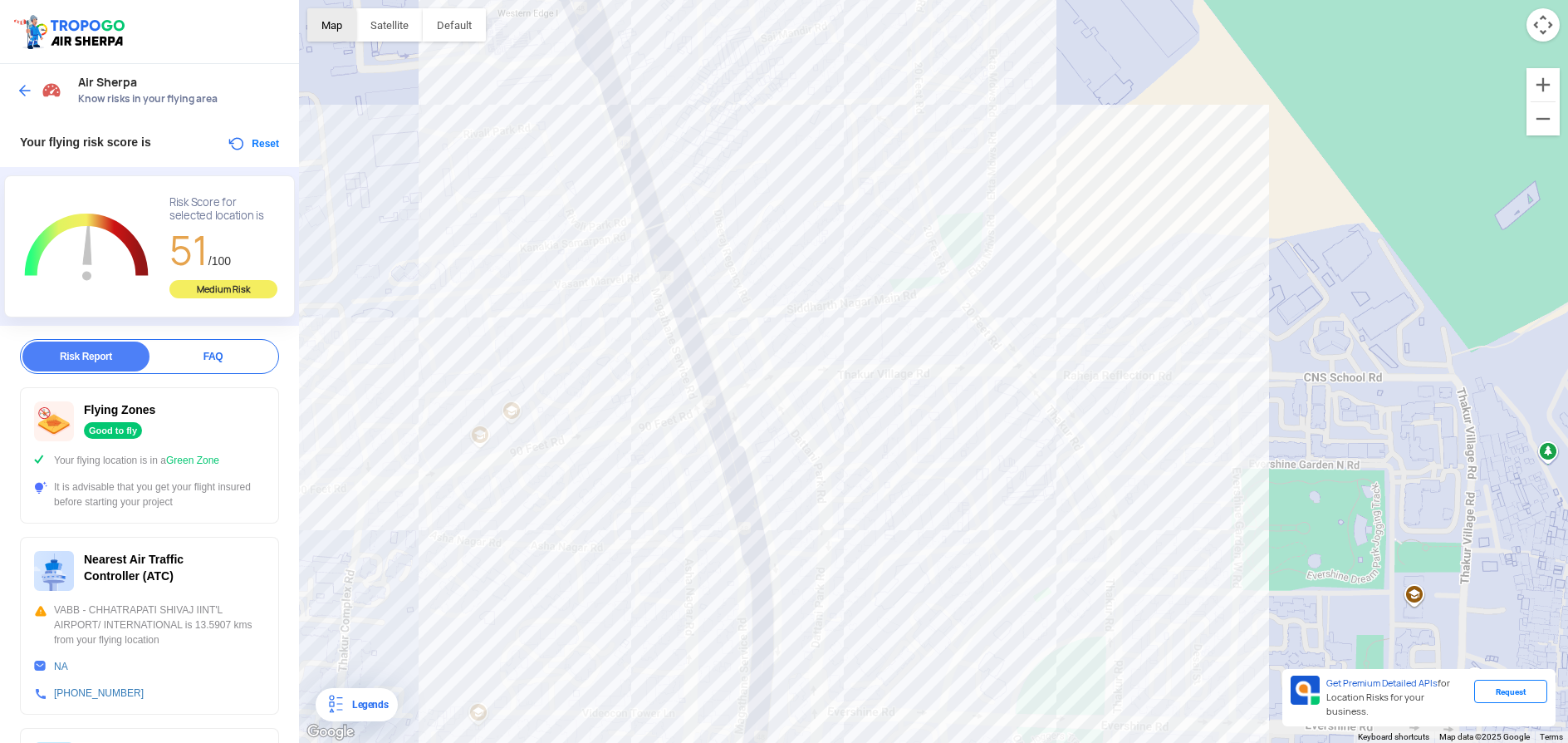
click at [327, 24] on button "Map" at bounding box center [331, 25] width 49 height 33
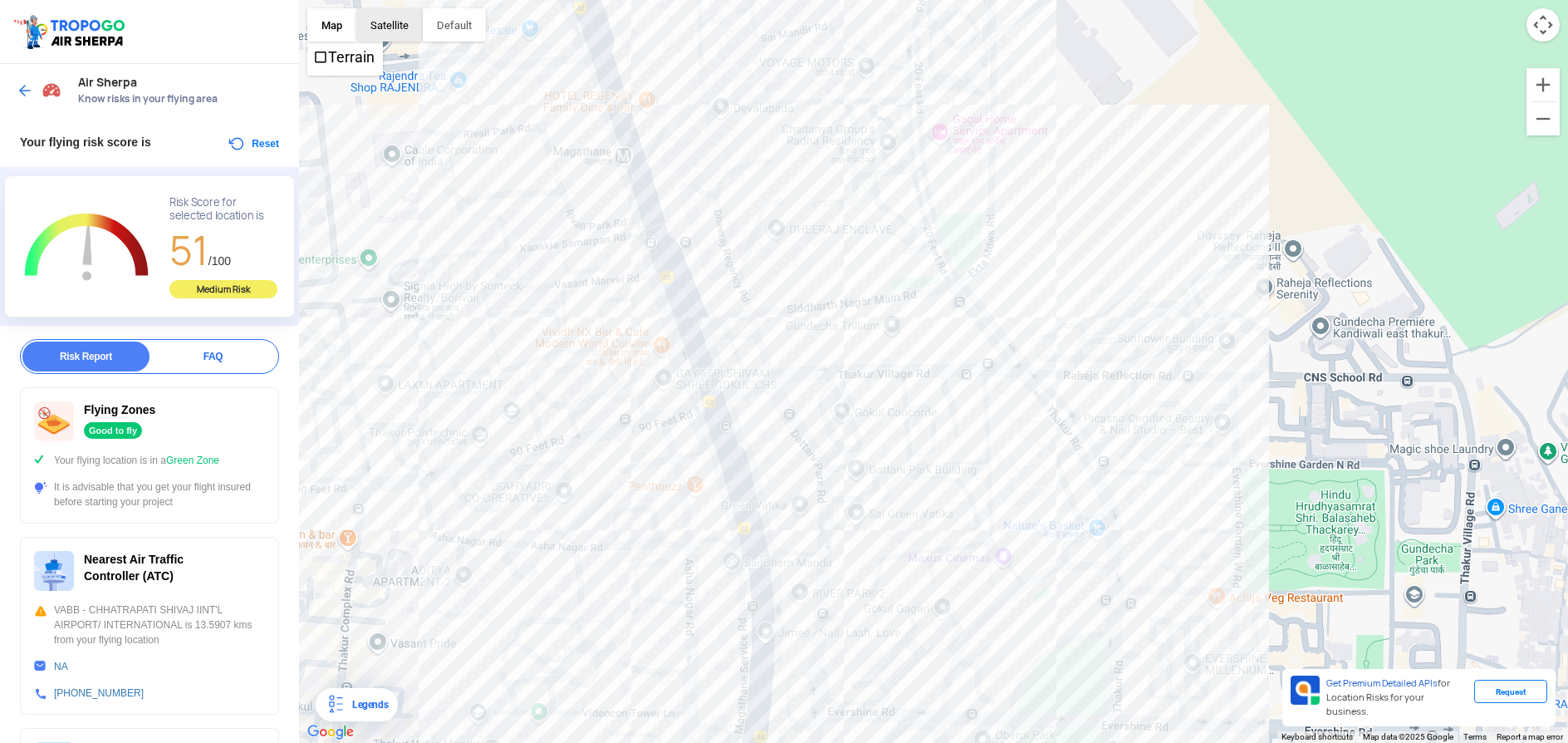
click at [385, 14] on button "Satellite" at bounding box center [390, 25] width 66 height 33
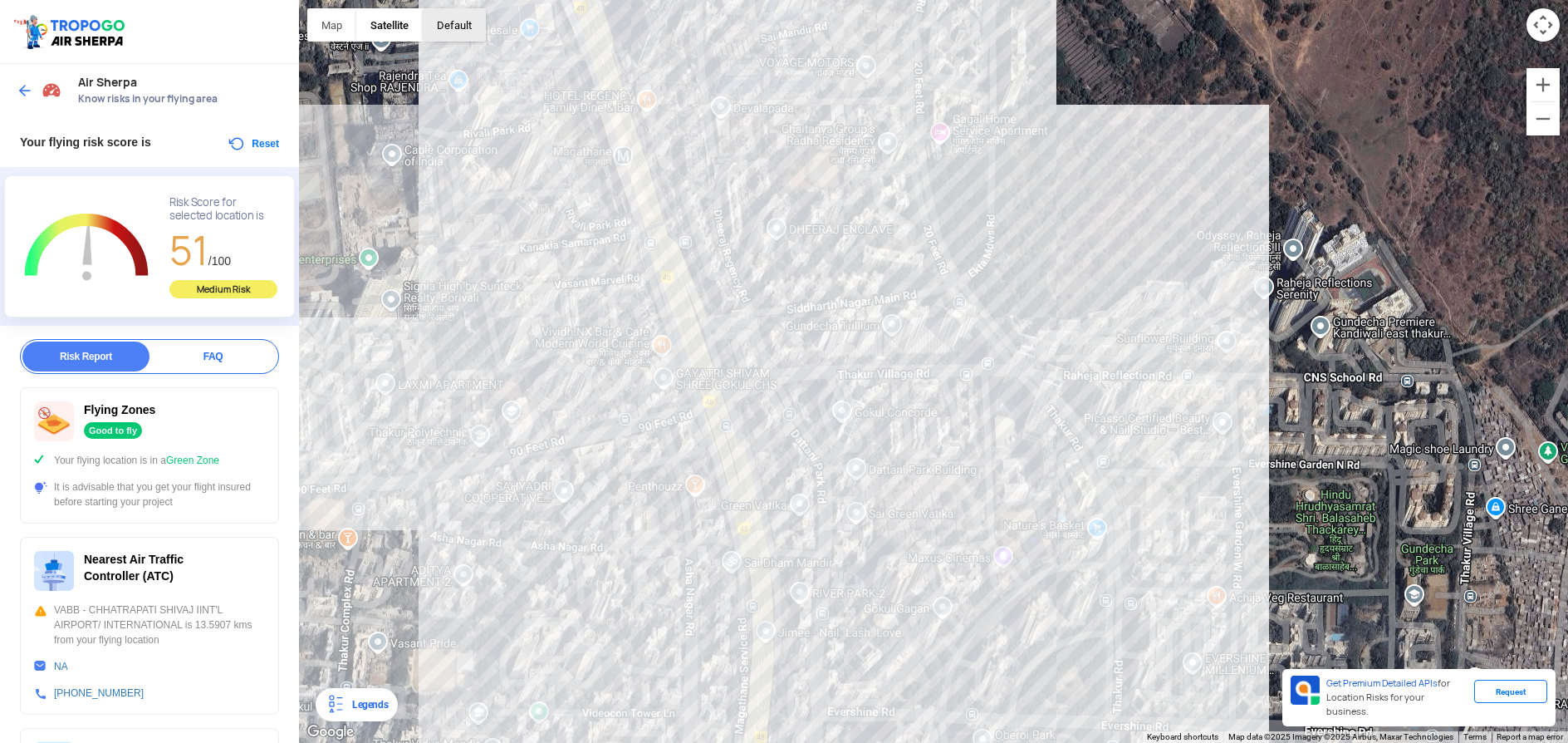
click at [426, 18] on button "button" at bounding box center [454, 25] width 63 height 33
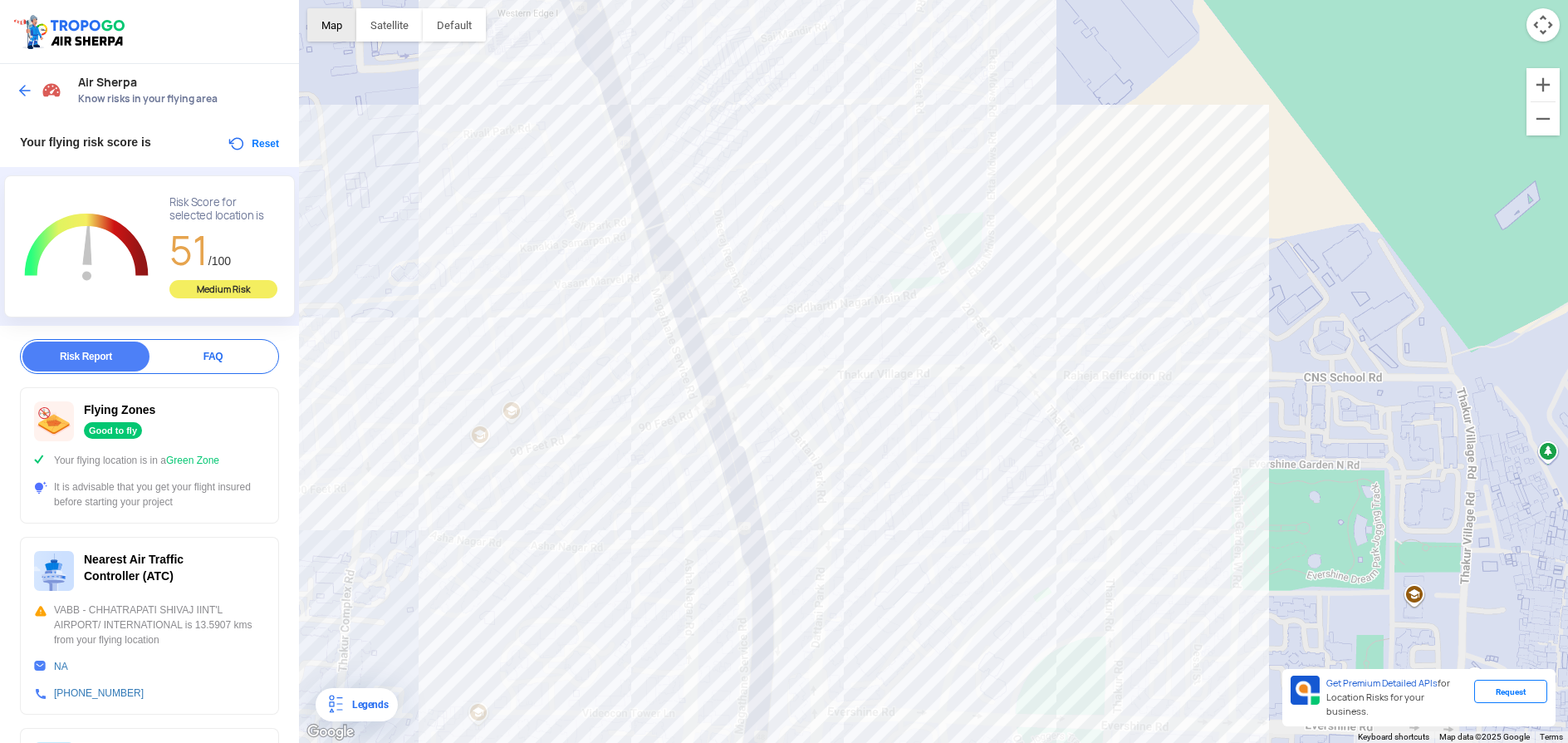
click at [331, 30] on button "Map" at bounding box center [331, 25] width 49 height 33
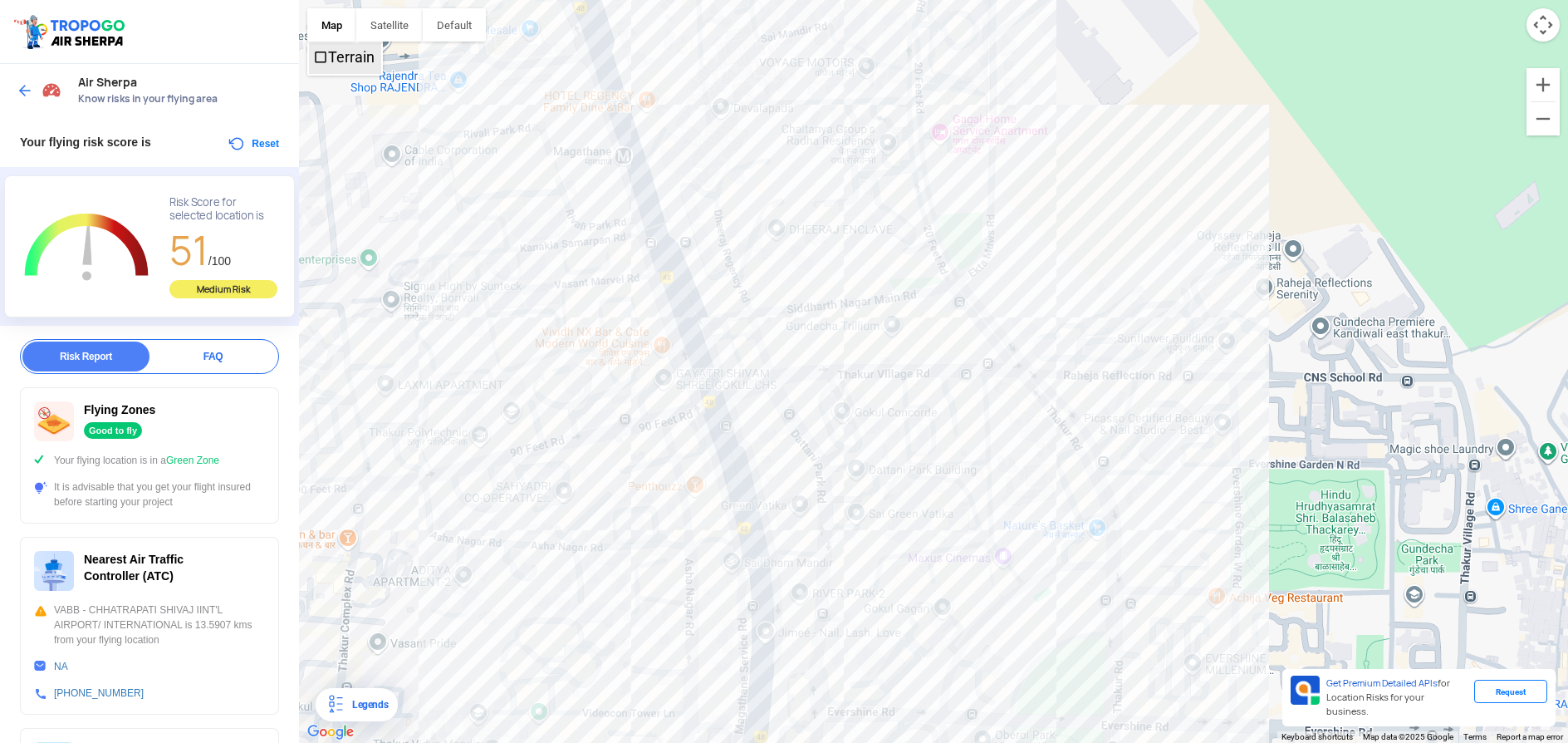
click at [330, 58] on label "Terrain" at bounding box center [351, 56] width 47 height 17
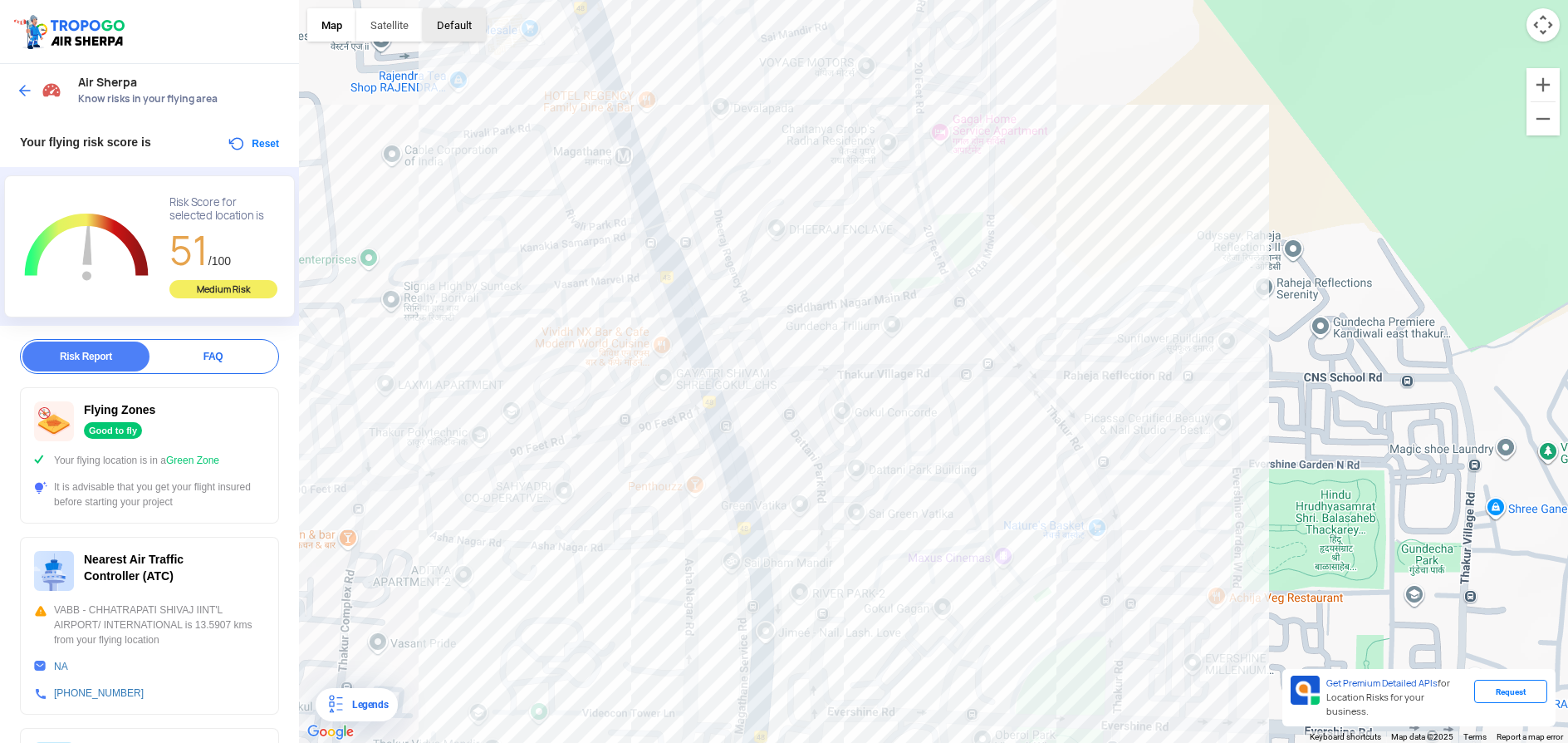
click at [452, 26] on button "button" at bounding box center [454, 25] width 63 height 33
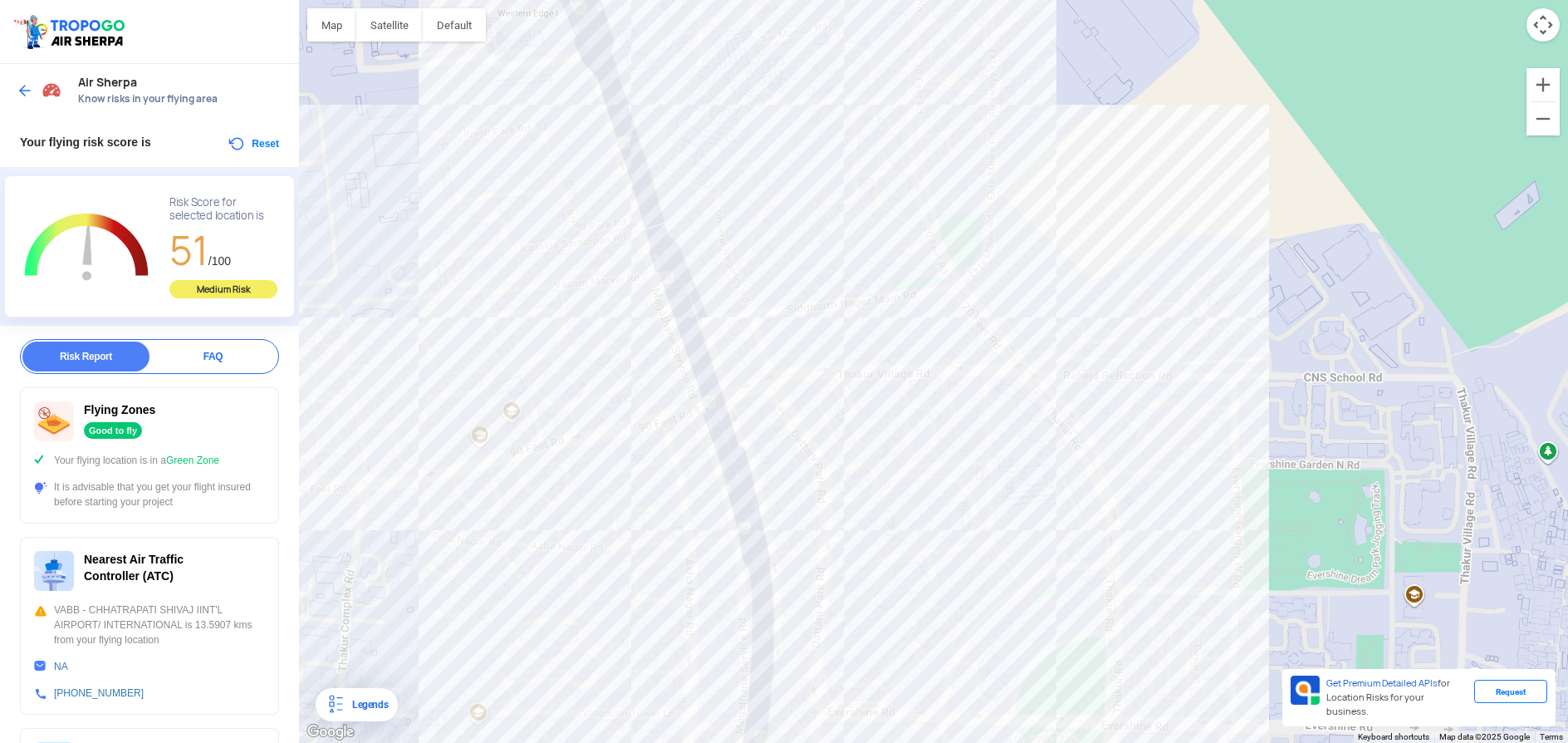
click at [182, 349] on div "FAQ" at bounding box center [213, 356] width 127 height 30
